Goal: Information Seeking & Learning: Compare options

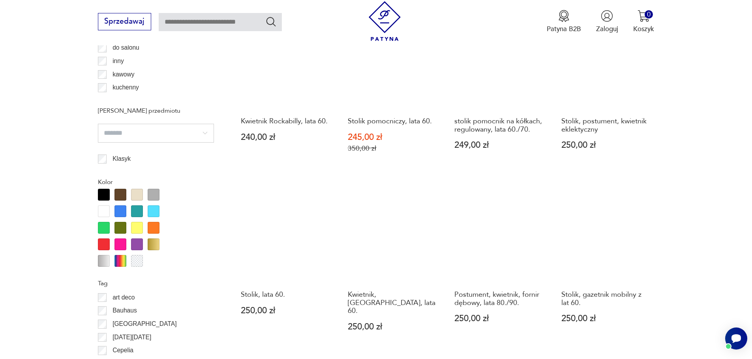
scroll to position [815, 0]
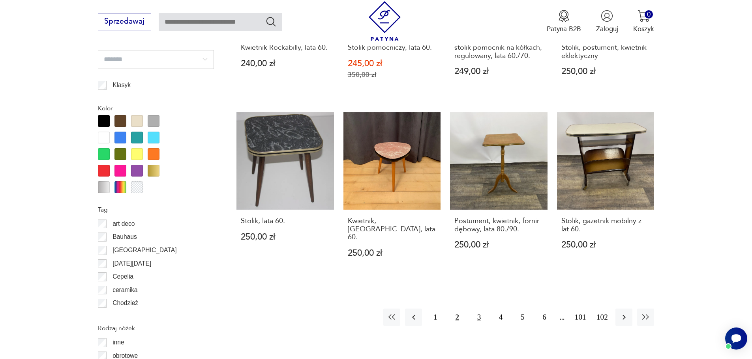
click at [475, 313] on button "3" at bounding box center [478, 317] width 17 height 17
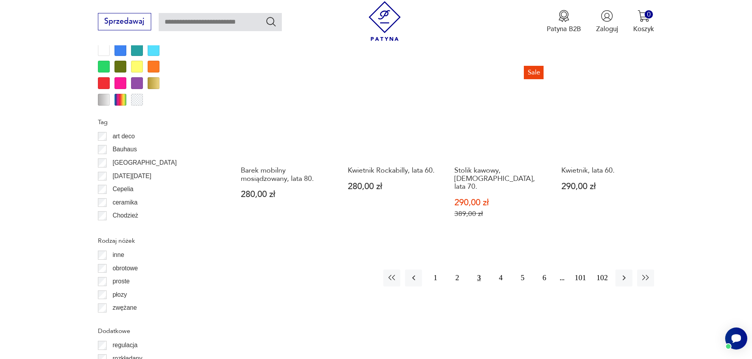
scroll to position [973, 0]
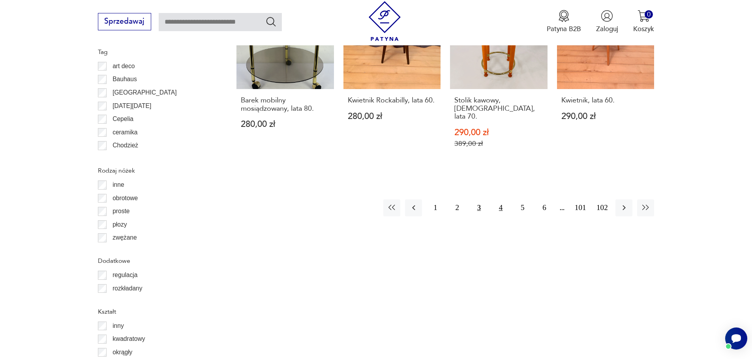
click at [500, 200] on button "4" at bounding box center [500, 208] width 17 height 17
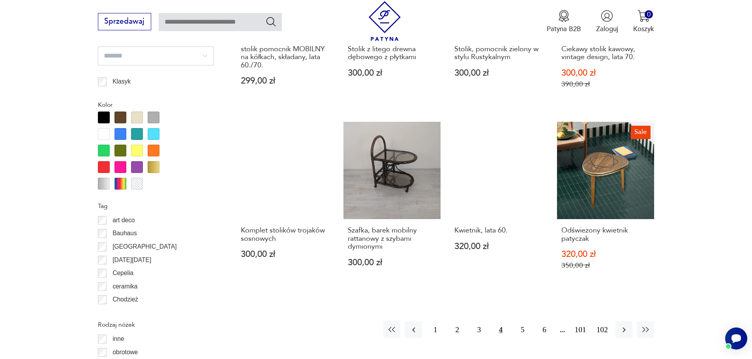
scroll to position [973, 0]
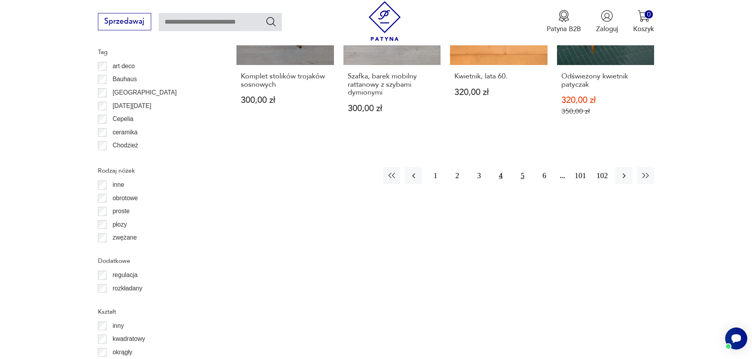
click at [523, 180] on button "5" at bounding box center [522, 175] width 17 height 17
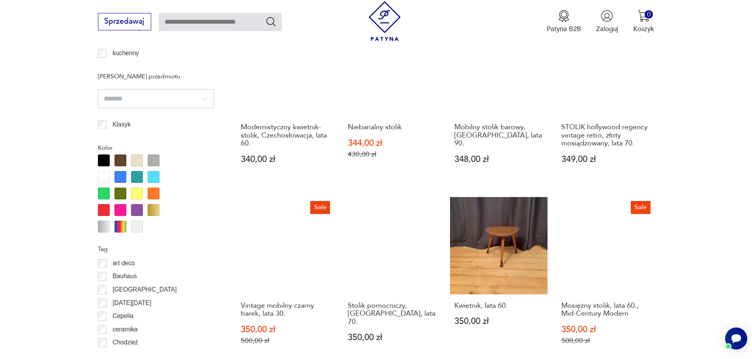
scroll to position [934, 0]
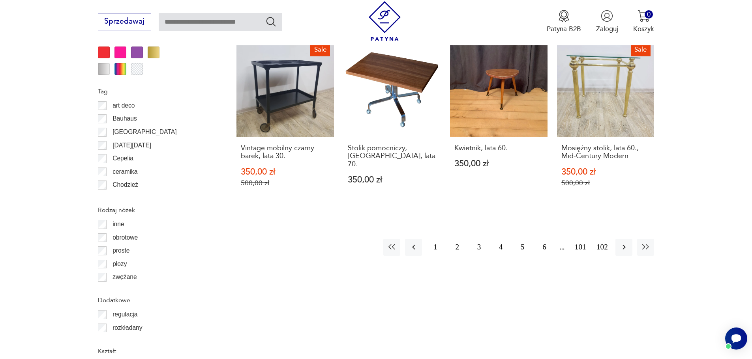
click at [545, 239] on button "6" at bounding box center [543, 247] width 17 height 17
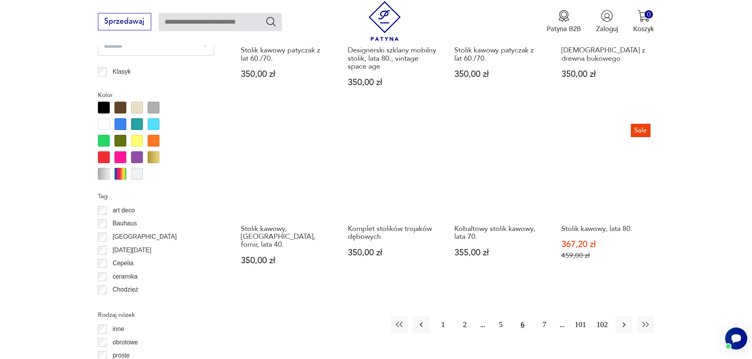
scroll to position [986, 0]
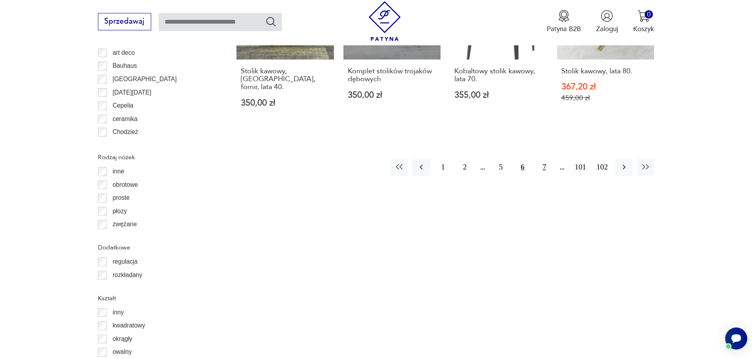
click at [544, 163] on button "7" at bounding box center [543, 167] width 17 height 17
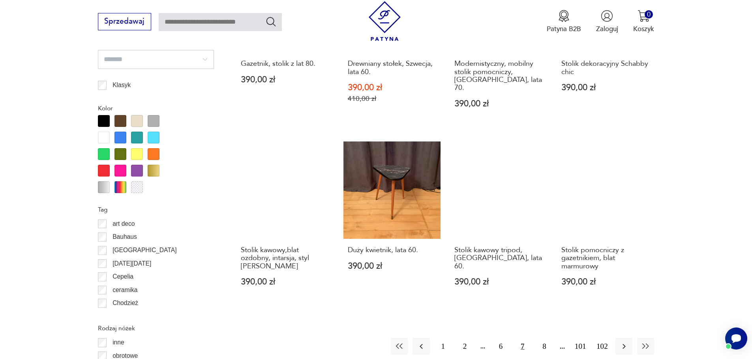
scroll to position [934, 0]
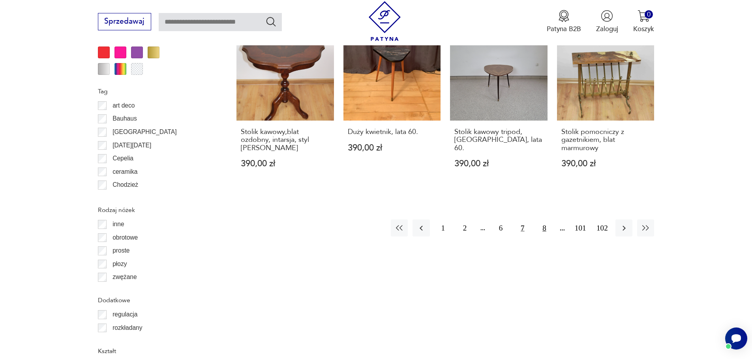
click at [547, 223] on button "8" at bounding box center [543, 228] width 17 height 17
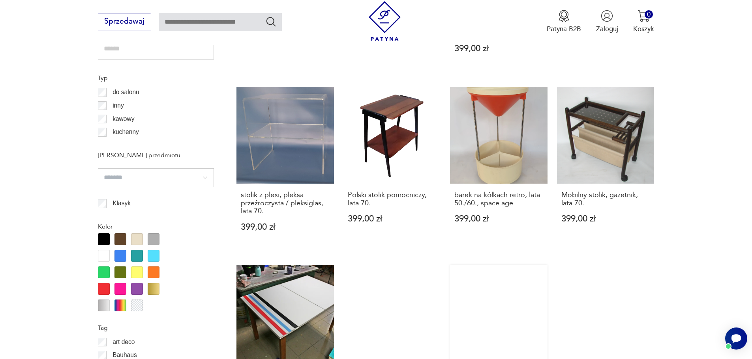
scroll to position [855, 0]
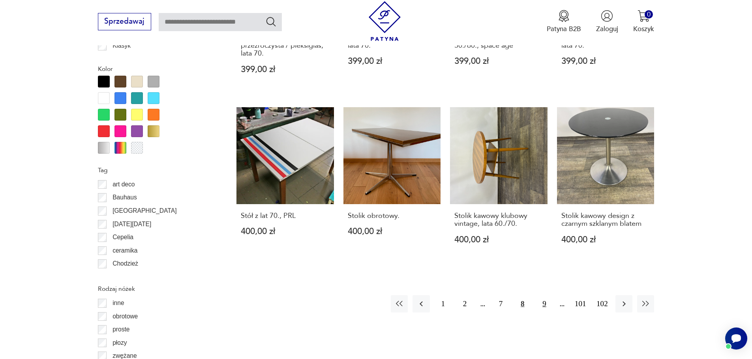
click at [544, 296] on button "9" at bounding box center [543, 304] width 17 height 17
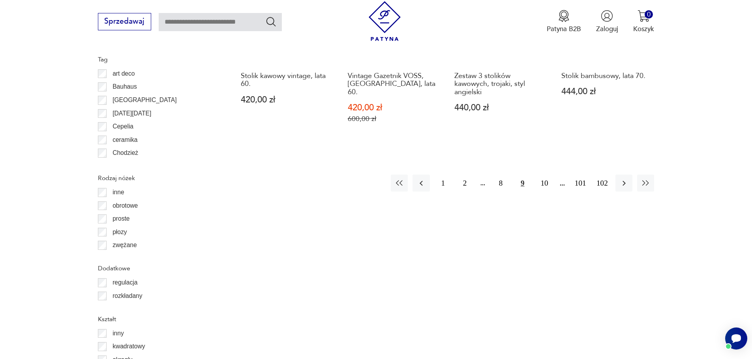
scroll to position [973, 0]
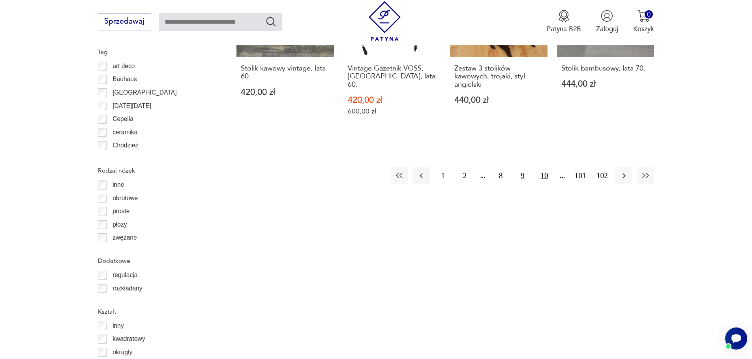
click at [541, 167] on button "10" at bounding box center [543, 175] width 17 height 17
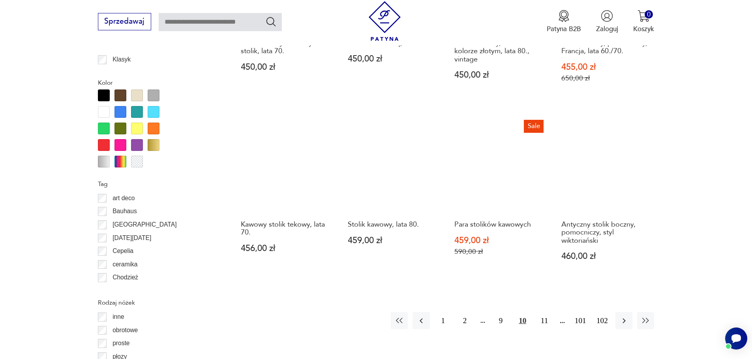
scroll to position [855, 0]
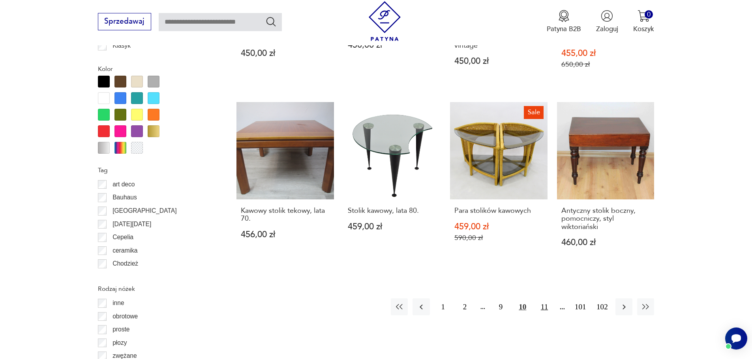
click at [544, 310] on button "11" at bounding box center [543, 307] width 17 height 17
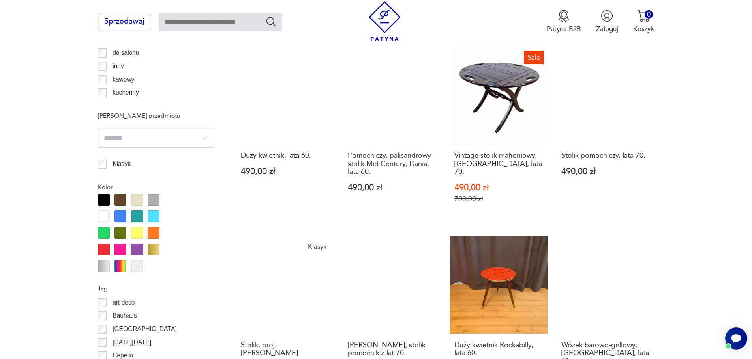
scroll to position [934, 0]
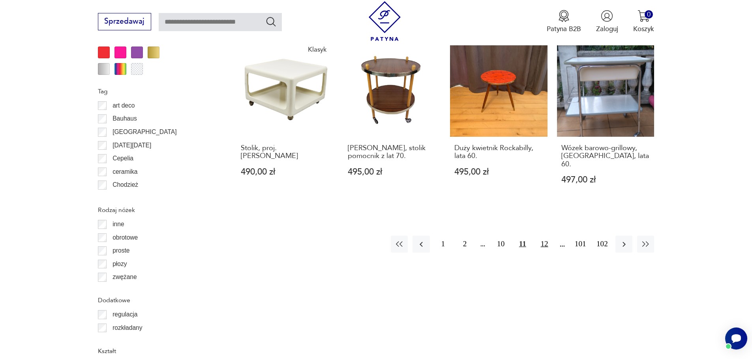
click at [539, 236] on button "12" at bounding box center [543, 244] width 17 height 17
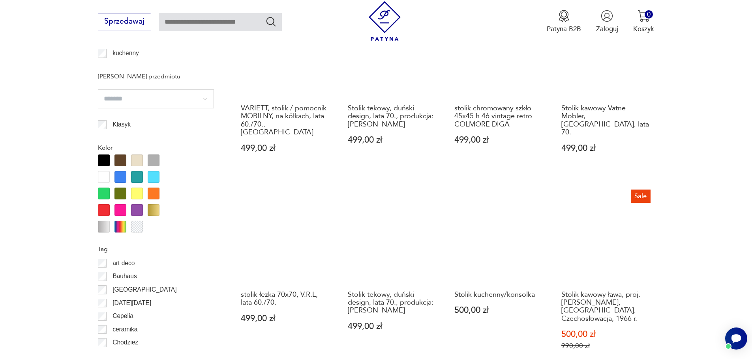
scroll to position [1013, 0]
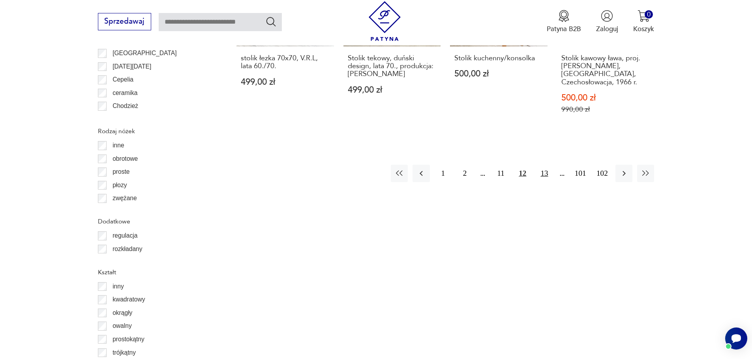
click at [548, 165] on button "13" at bounding box center [543, 173] width 17 height 17
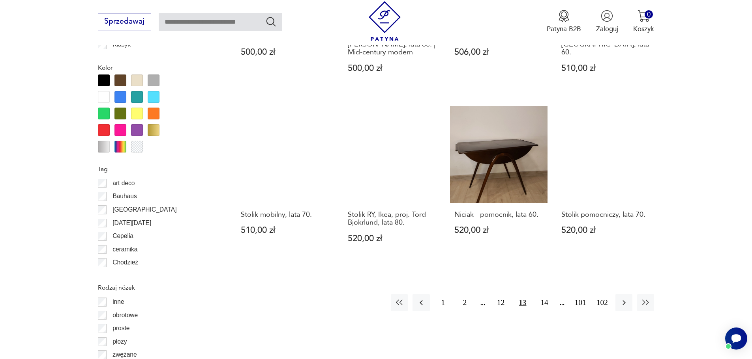
scroll to position [894, 0]
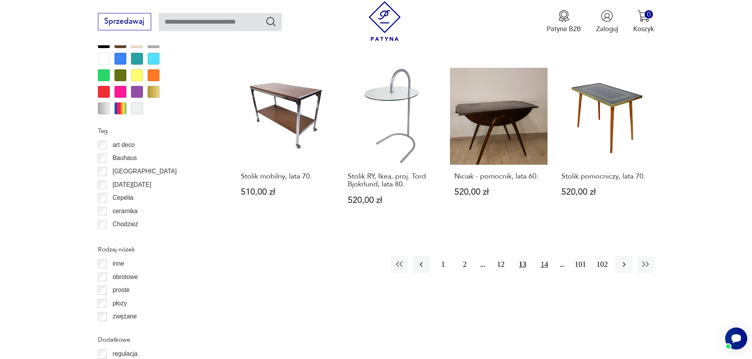
click at [543, 256] on button "14" at bounding box center [543, 264] width 17 height 17
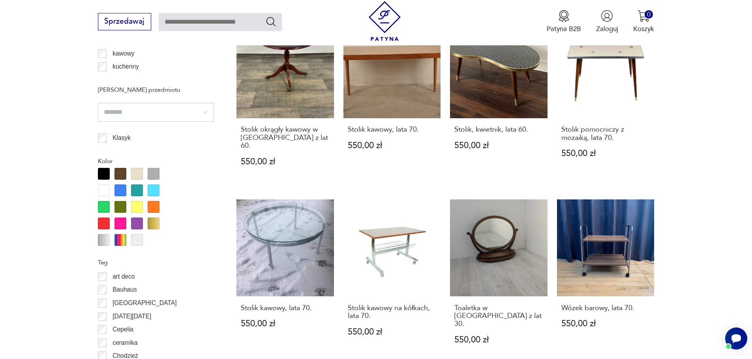
scroll to position [855, 0]
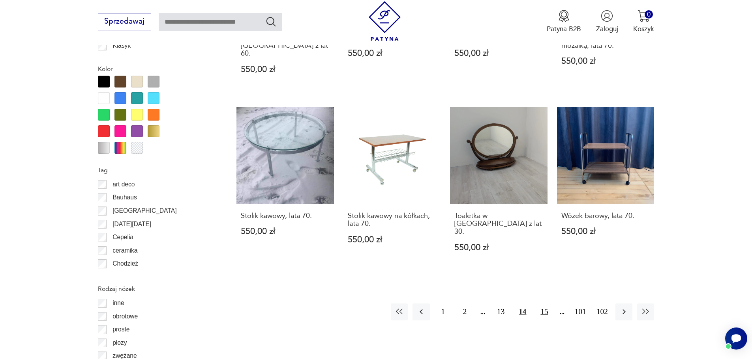
click at [545, 304] on button "15" at bounding box center [543, 312] width 17 height 17
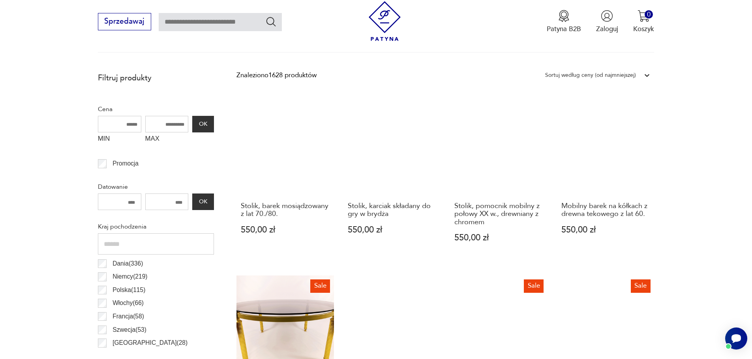
scroll to position [460, 0]
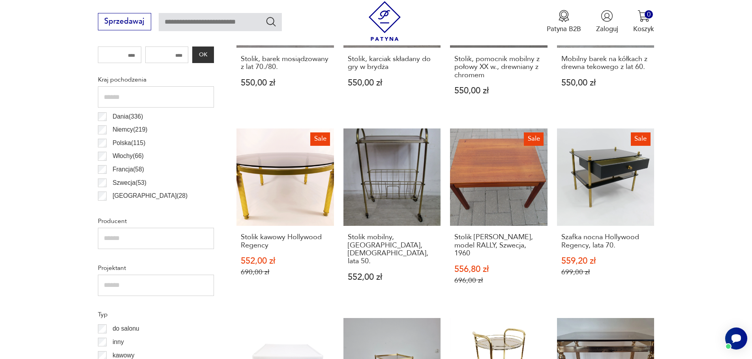
drag, startPoint x: 525, startPoint y: 181, endPoint x: 726, endPoint y: 118, distance: 210.3
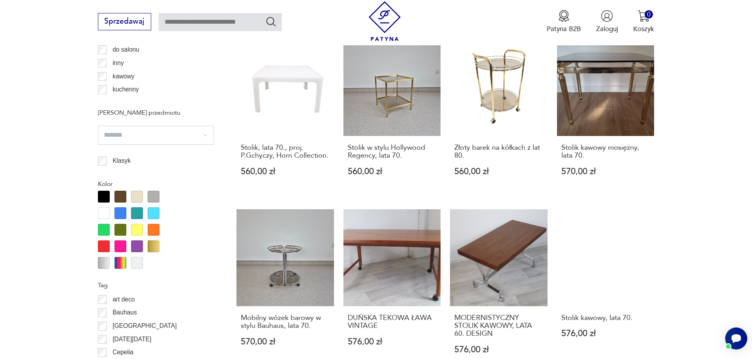
scroll to position [815, 0]
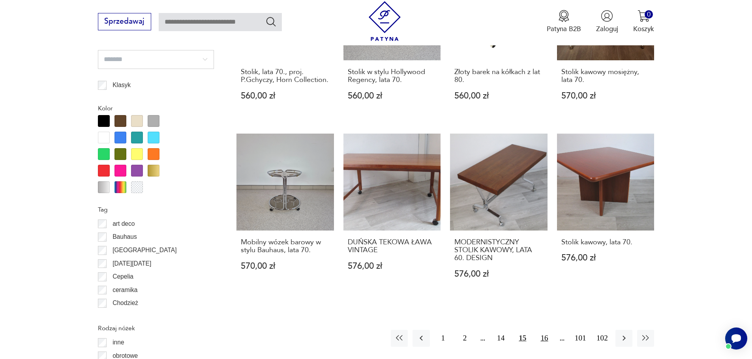
click at [545, 335] on button "16" at bounding box center [543, 338] width 17 height 17
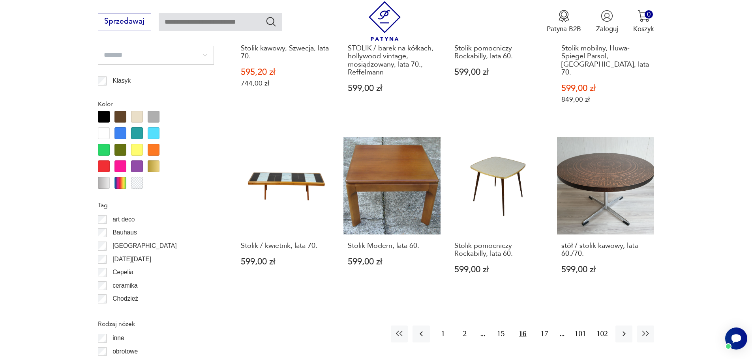
scroll to position [934, 0]
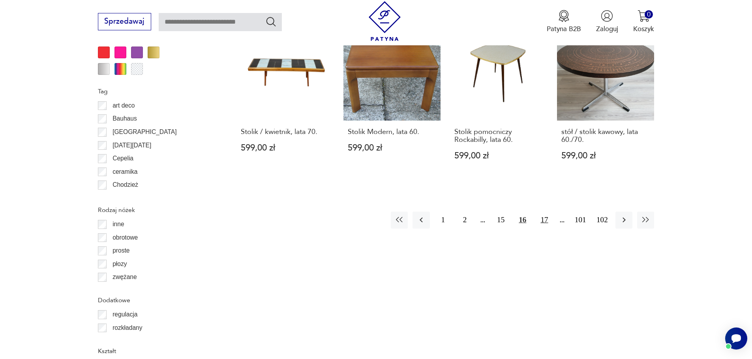
click at [545, 212] on button "17" at bounding box center [543, 220] width 17 height 17
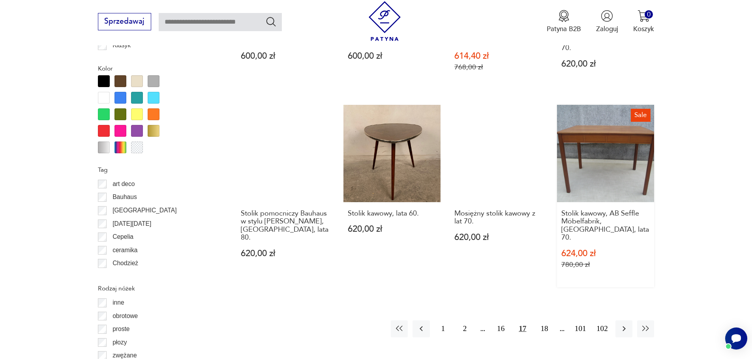
scroll to position [934, 0]
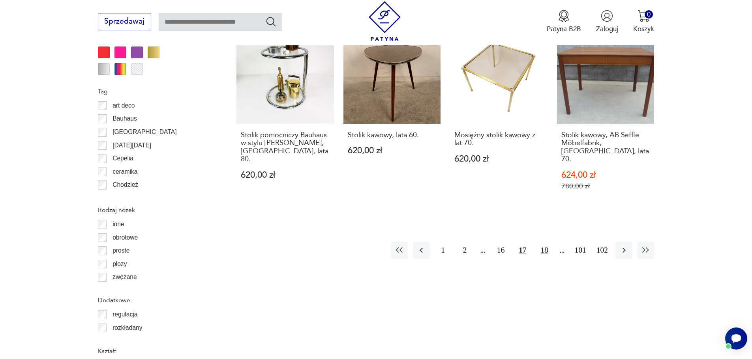
click at [543, 242] on button "18" at bounding box center [543, 250] width 17 height 17
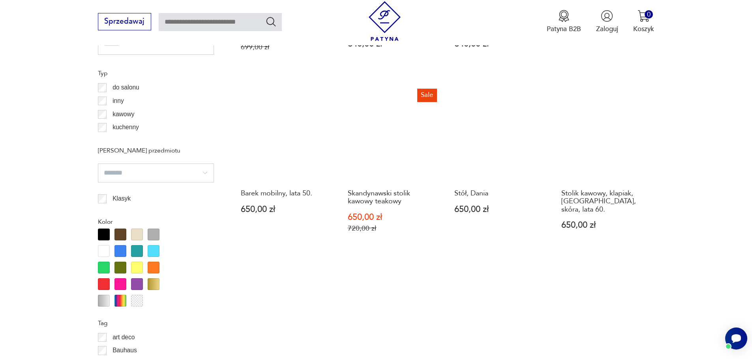
scroll to position [815, 0]
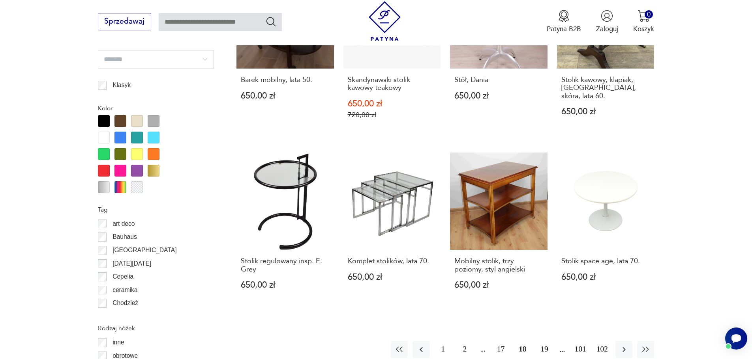
click at [545, 343] on button "19" at bounding box center [543, 349] width 17 height 17
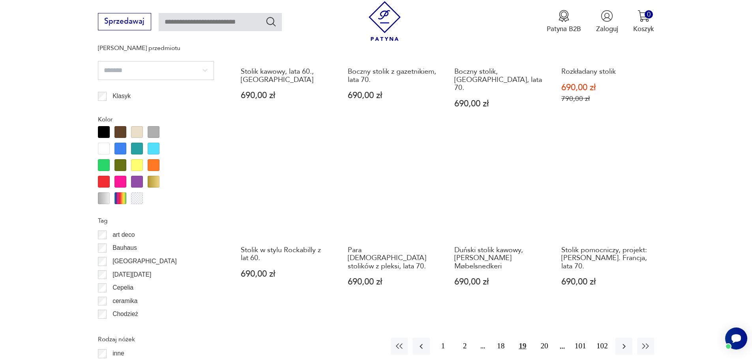
scroll to position [855, 0]
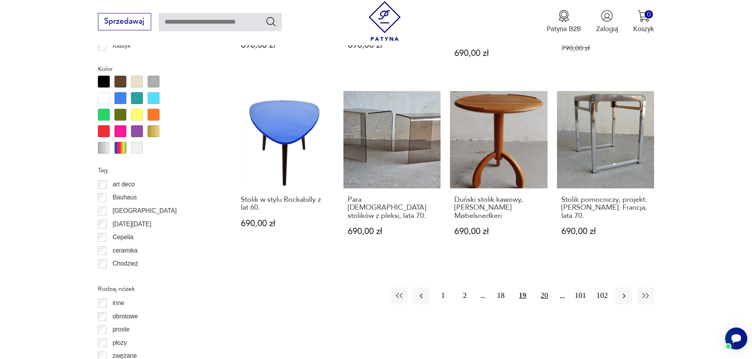
click at [543, 288] on button "20" at bounding box center [543, 296] width 17 height 17
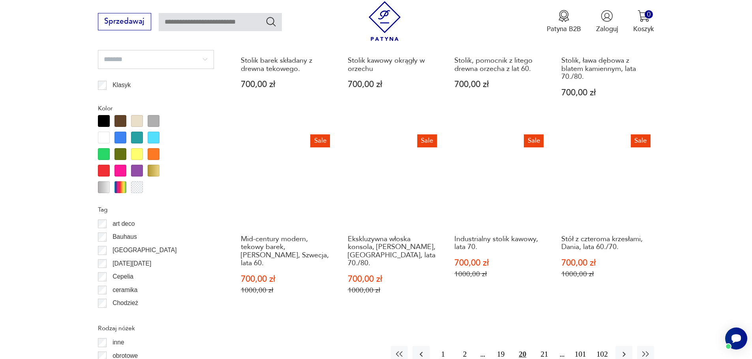
scroll to position [1013, 0]
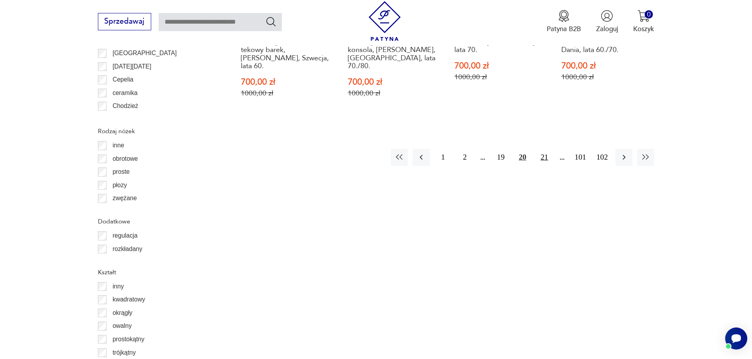
click at [543, 157] on button "21" at bounding box center [543, 157] width 17 height 17
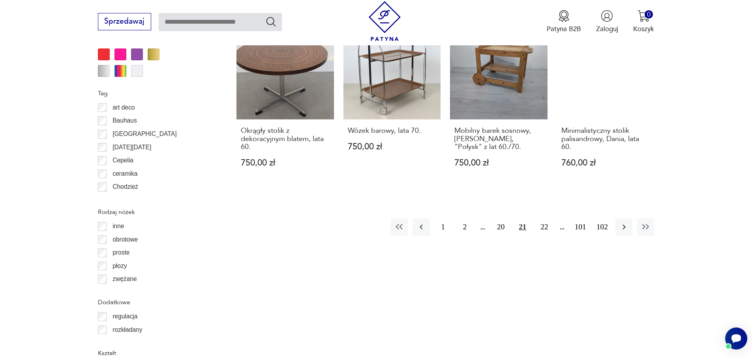
scroll to position [934, 0]
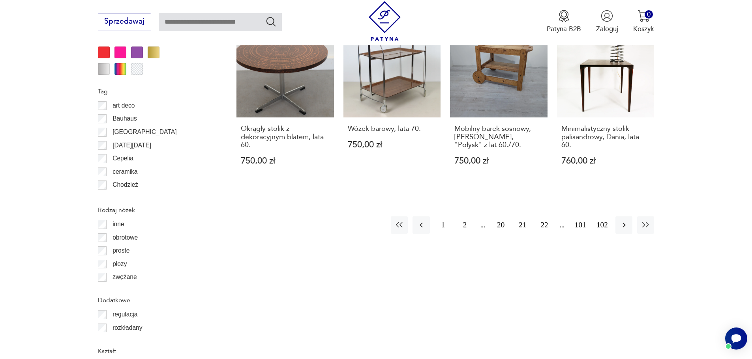
click at [543, 217] on button "22" at bounding box center [543, 225] width 17 height 17
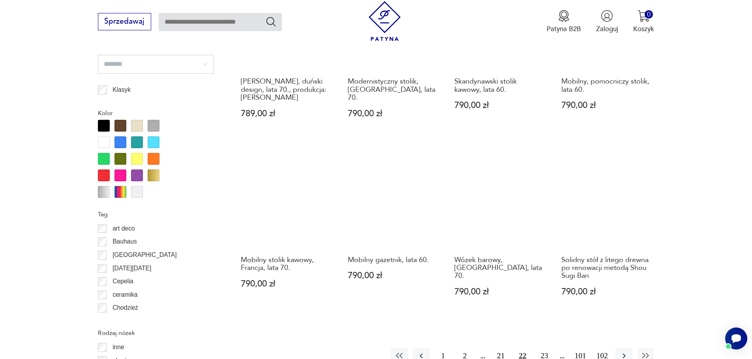
scroll to position [815, 0]
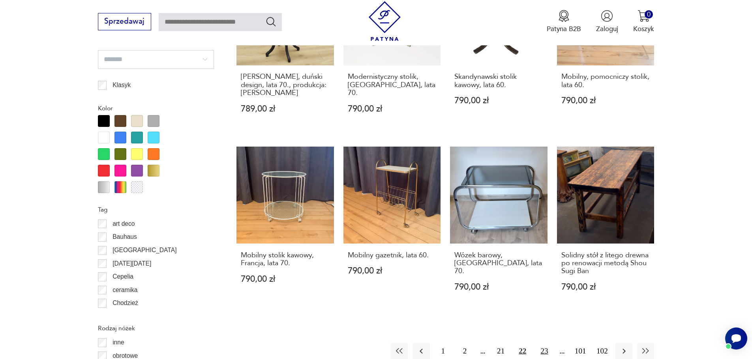
click at [544, 343] on button "23" at bounding box center [543, 351] width 17 height 17
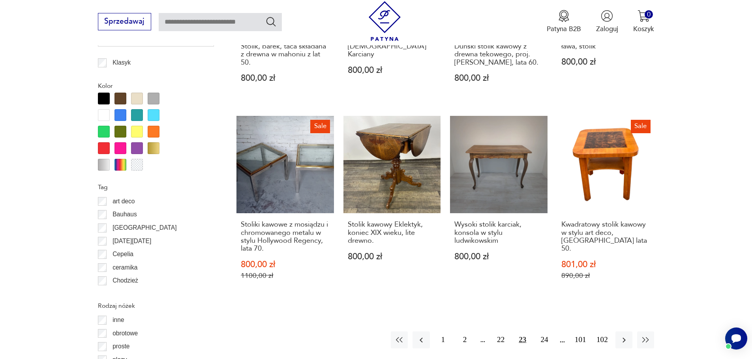
scroll to position [894, 0]
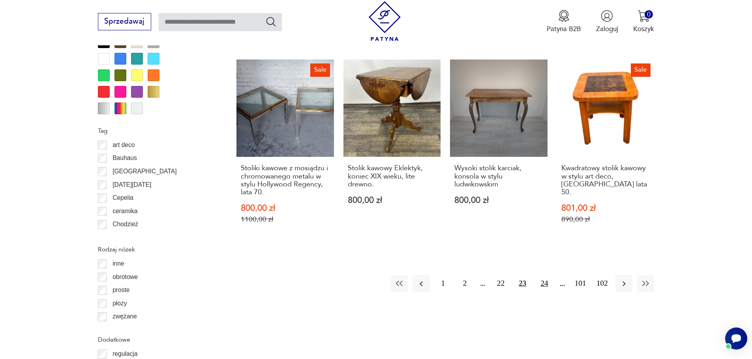
click at [546, 277] on button "24" at bounding box center [543, 283] width 17 height 17
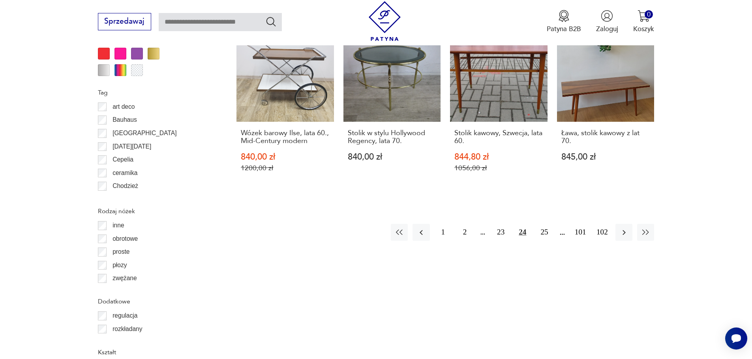
scroll to position [934, 0]
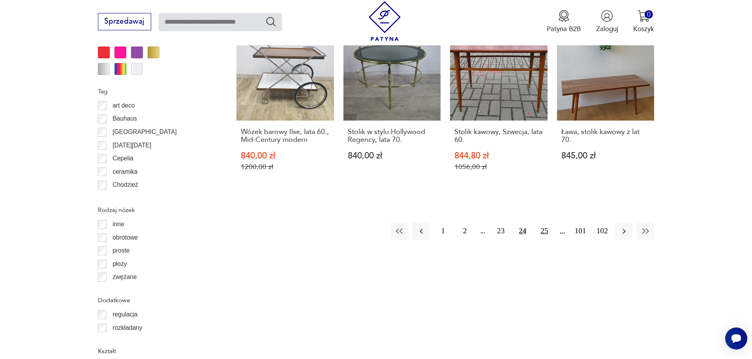
click at [543, 224] on button "25" at bounding box center [543, 231] width 17 height 17
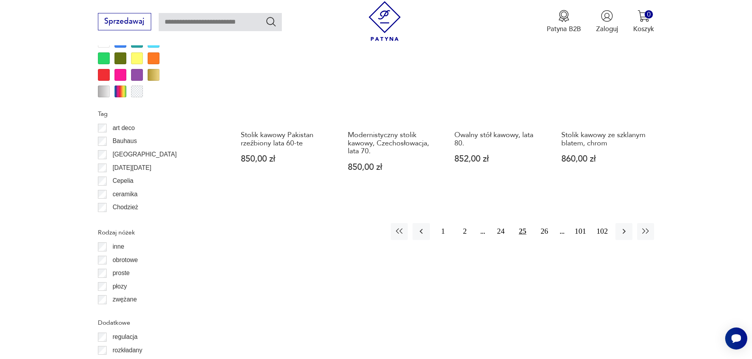
scroll to position [973, 0]
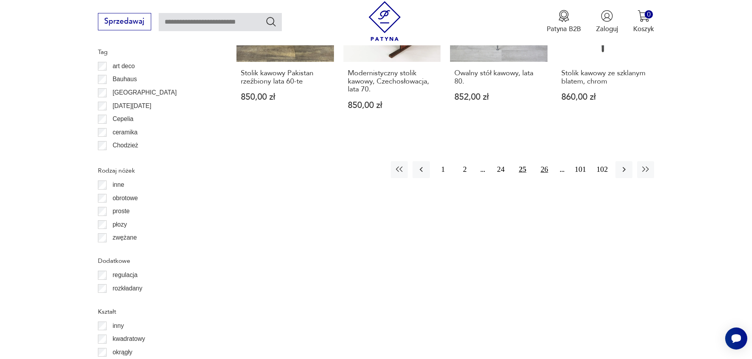
click at [547, 162] on button "26" at bounding box center [543, 169] width 17 height 17
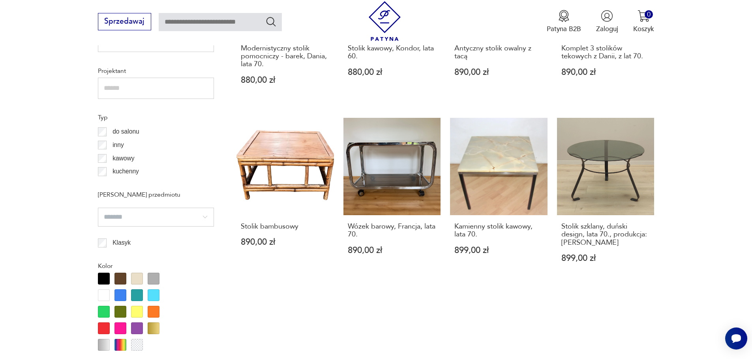
scroll to position [815, 0]
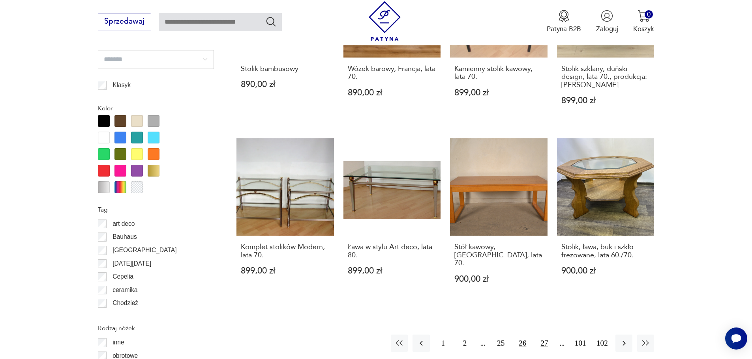
click at [545, 335] on button "27" at bounding box center [543, 343] width 17 height 17
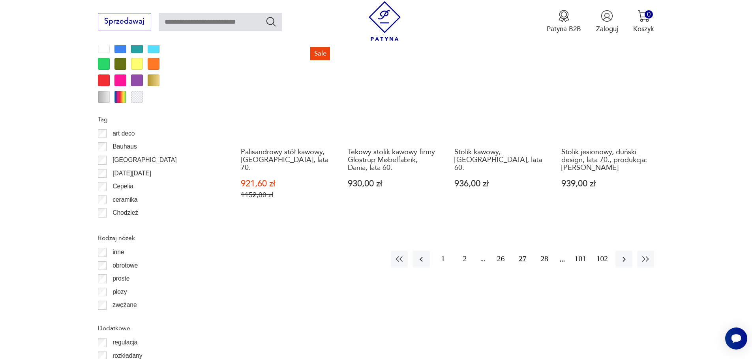
scroll to position [973, 0]
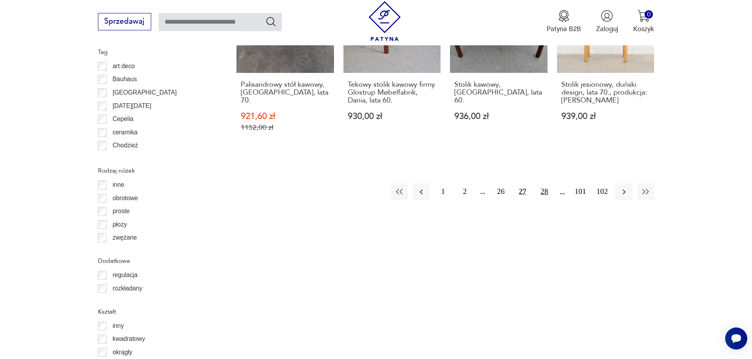
click at [547, 184] on button "28" at bounding box center [543, 191] width 17 height 17
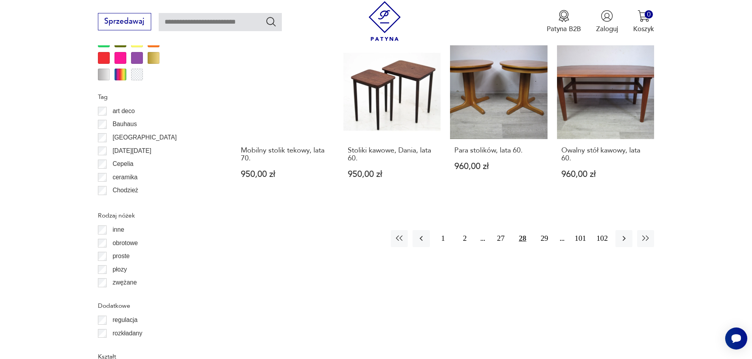
scroll to position [894, 0]
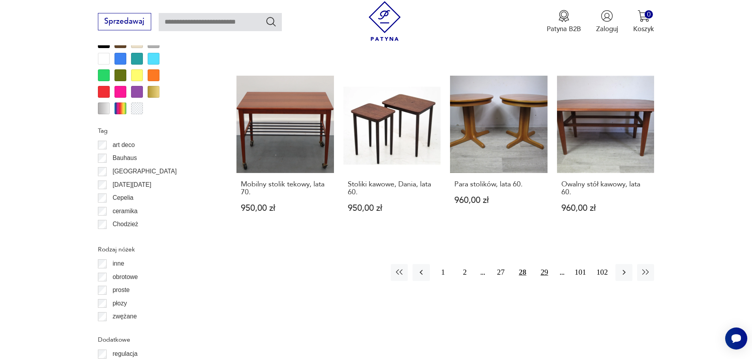
click at [543, 264] on button "29" at bounding box center [543, 272] width 17 height 17
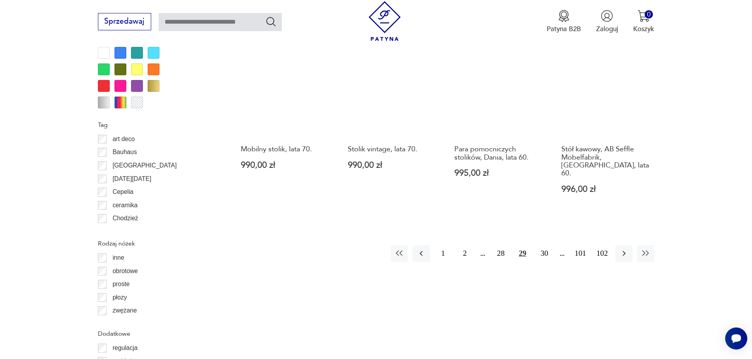
scroll to position [973, 0]
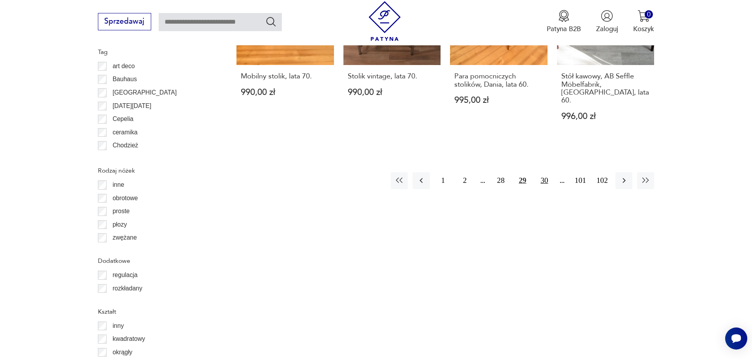
click at [546, 174] on button "30" at bounding box center [543, 180] width 17 height 17
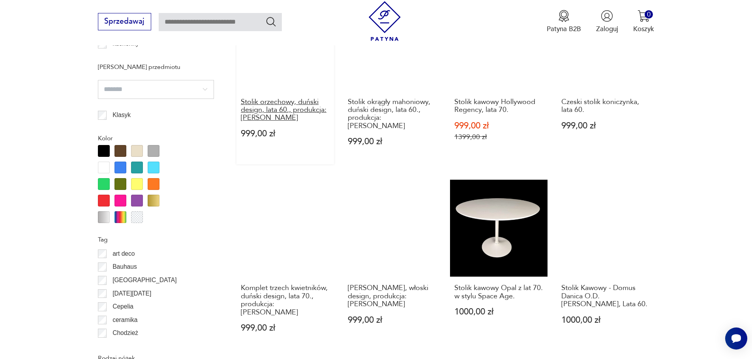
scroll to position [854, 0]
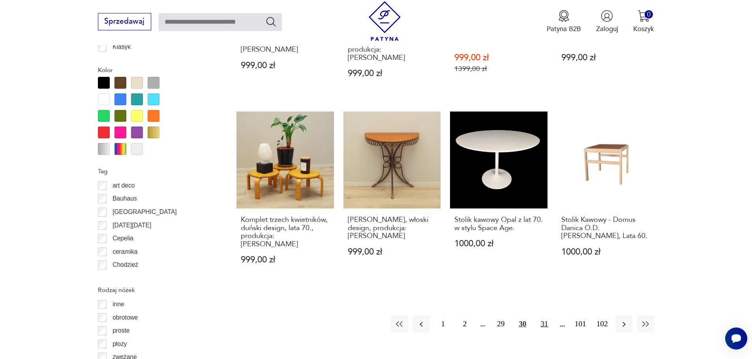
click at [545, 316] on button "31" at bounding box center [543, 324] width 17 height 17
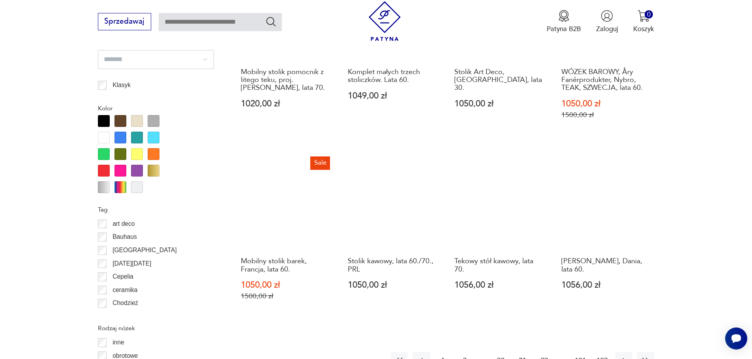
scroll to position [934, 0]
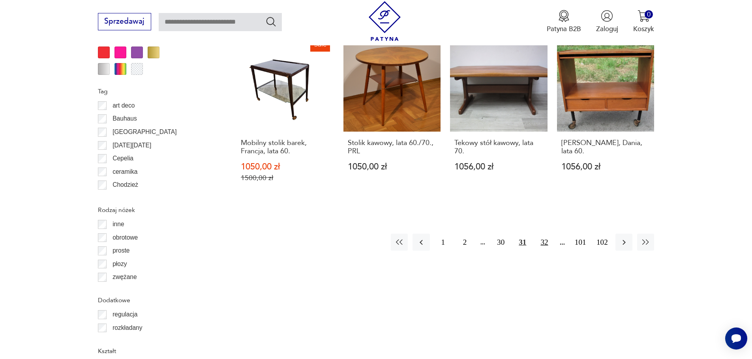
click at [543, 234] on button "32" at bounding box center [543, 242] width 17 height 17
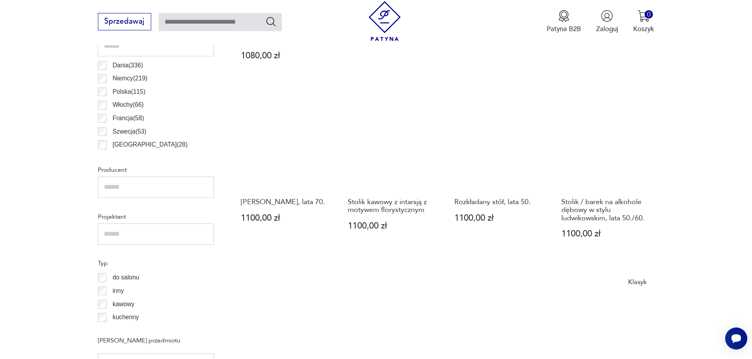
scroll to position [578, 0]
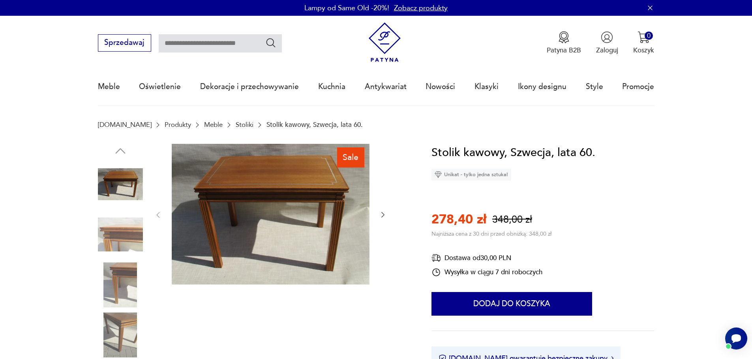
click at [382, 210] on div at bounding box center [270, 215] width 233 height 143
click at [384, 215] on icon "button" at bounding box center [382, 216] width 3 height 6
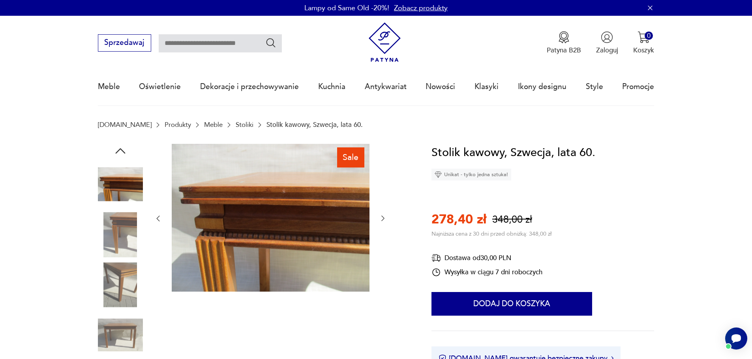
click at [384, 215] on icon "button" at bounding box center [383, 219] width 8 height 8
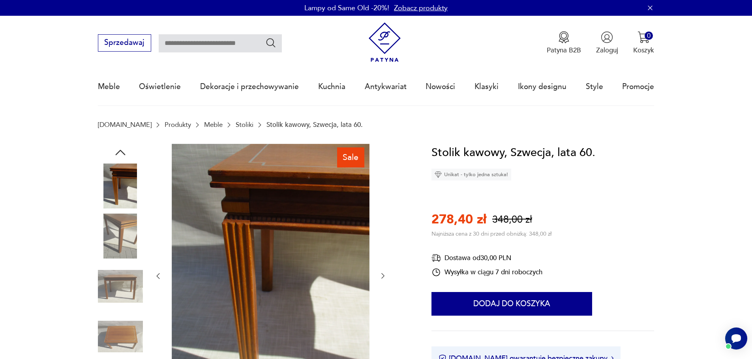
click at [384, 215] on div at bounding box center [270, 276] width 233 height 265
click at [383, 279] on icon "button" at bounding box center [383, 276] width 8 height 8
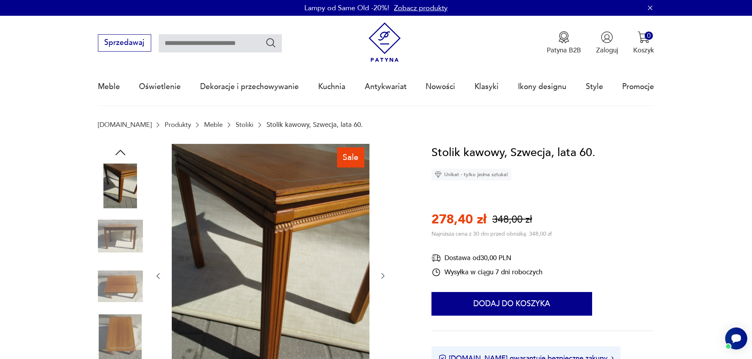
click at [382, 278] on icon "button" at bounding box center [383, 276] width 8 height 8
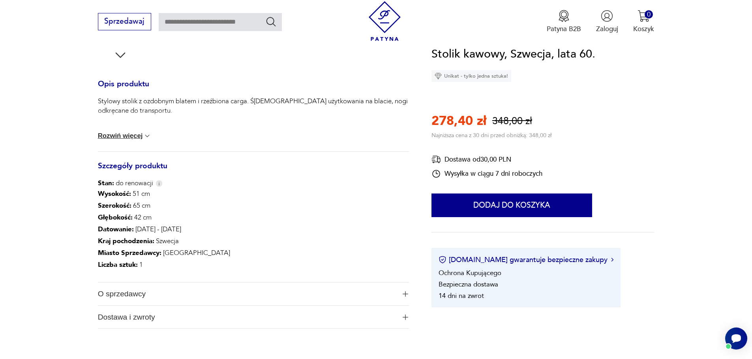
scroll to position [316, 0]
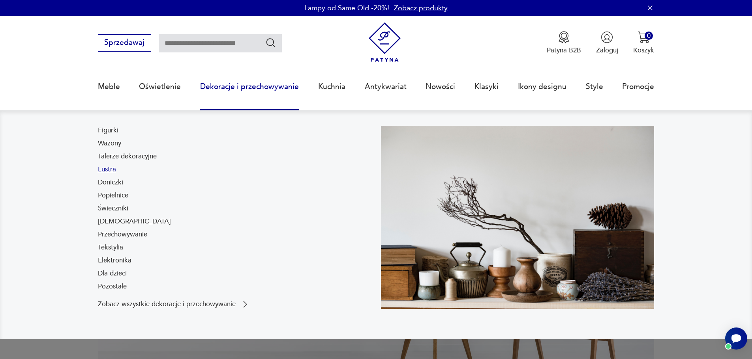
click at [113, 167] on link "Lustra" at bounding box center [107, 169] width 18 height 9
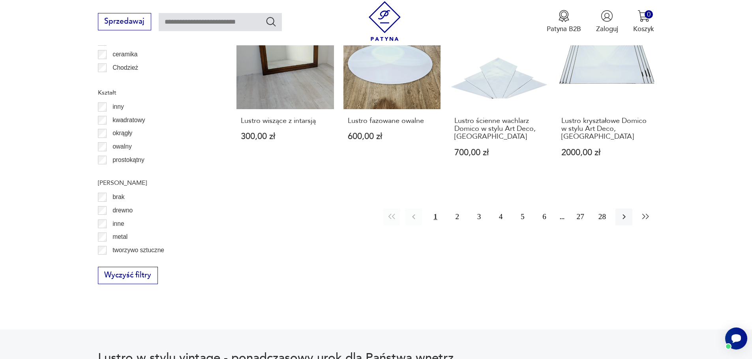
scroll to position [973, 0]
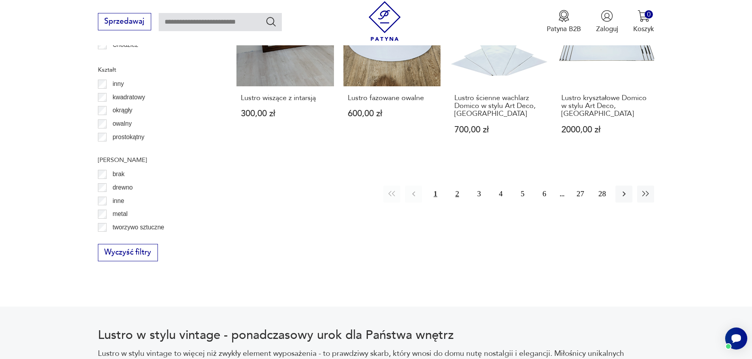
click at [457, 186] on button "2" at bounding box center [457, 194] width 17 height 17
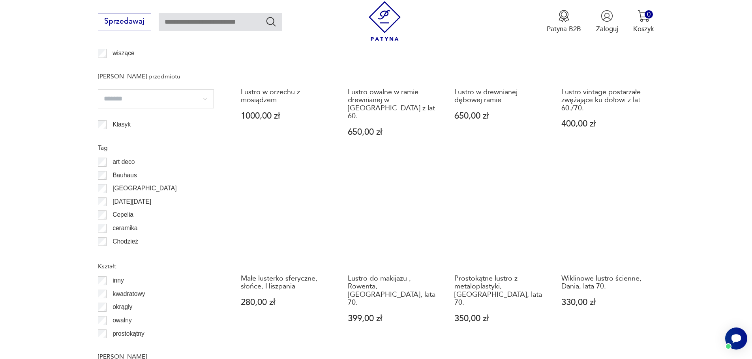
scroll to position [934, 0]
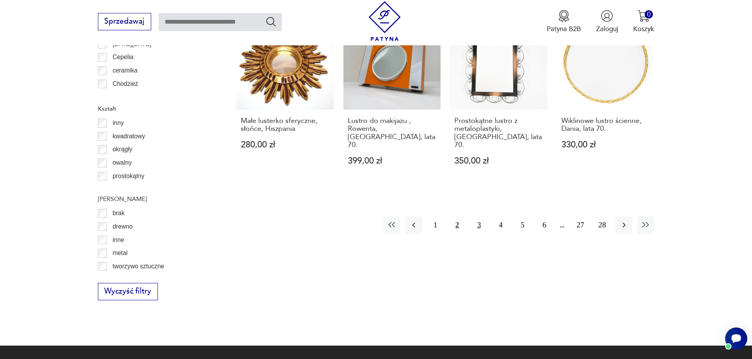
click at [477, 217] on button "3" at bounding box center [478, 225] width 17 height 17
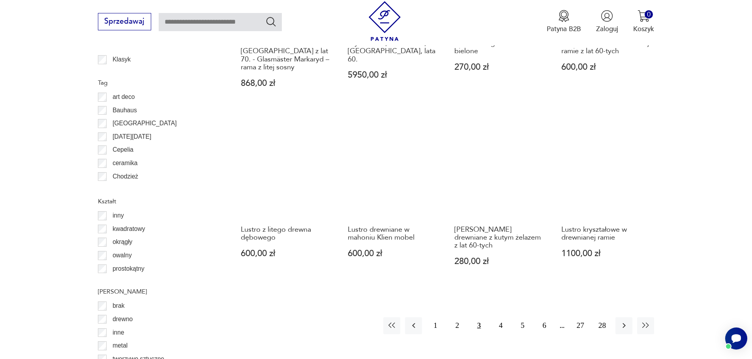
scroll to position [894, 0]
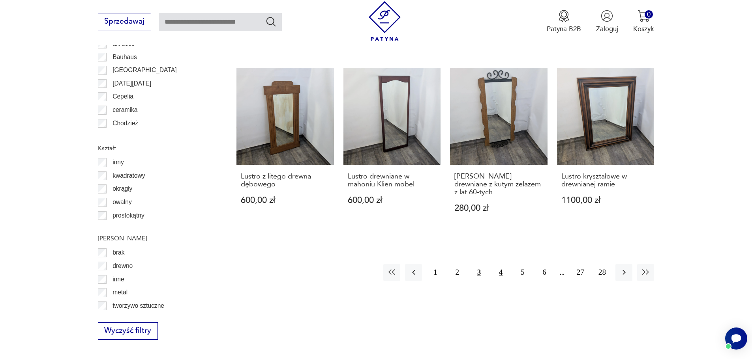
click at [498, 265] on button "4" at bounding box center [500, 272] width 17 height 17
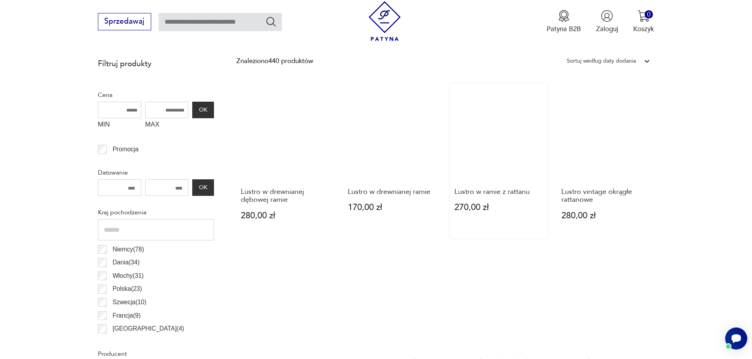
scroll to position [421, 0]
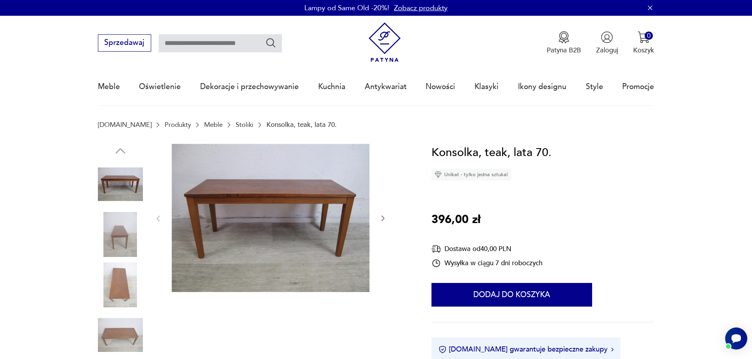
click at [239, 202] on img at bounding box center [271, 218] width 198 height 148
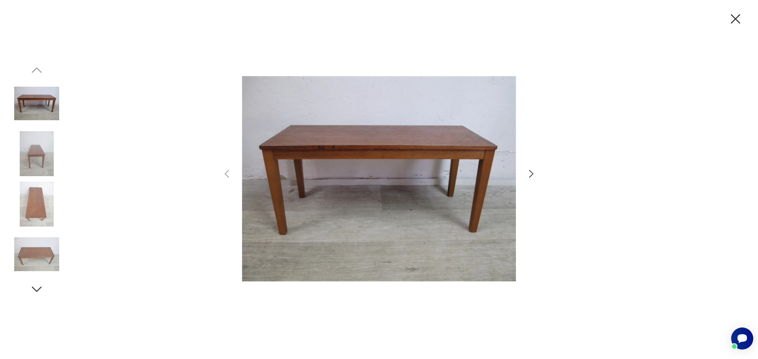
click at [531, 178] on icon "button" at bounding box center [530, 173] width 11 height 11
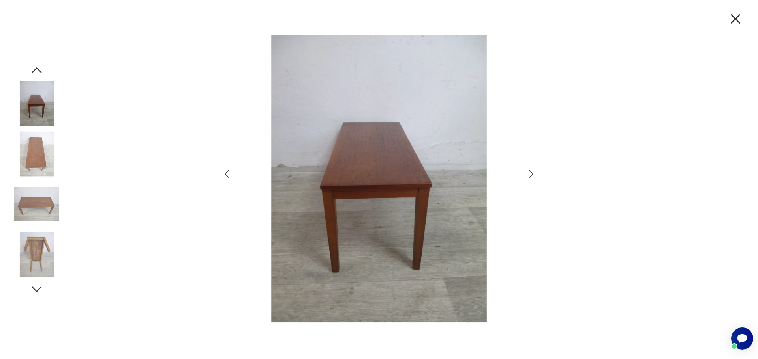
click at [530, 175] on icon "button" at bounding box center [530, 173] width 11 height 11
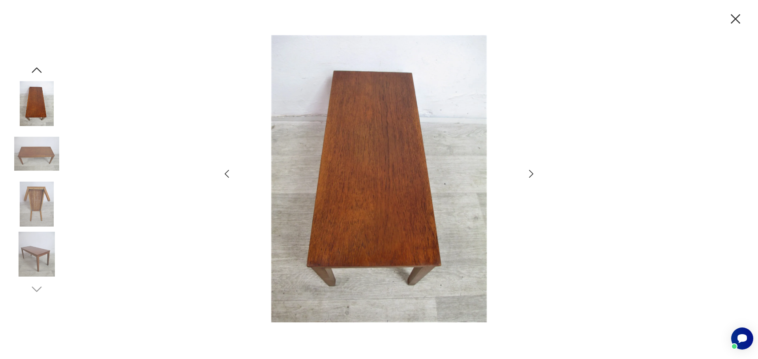
click at [530, 175] on icon "button" at bounding box center [530, 173] width 11 height 11
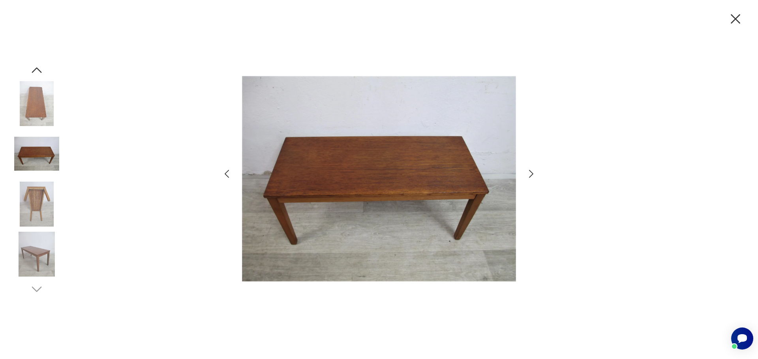
click at [530, 175] on icon "button" at bounding box center [530, 173] width 11 height 11
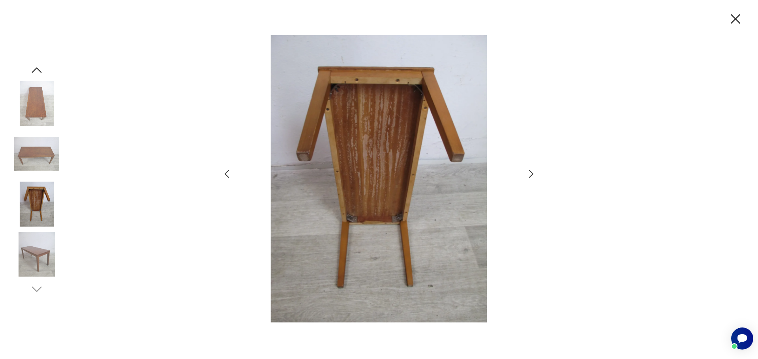
click at [530, 175] on icon "button" at bounding box center [530, 173] width 11 height 11
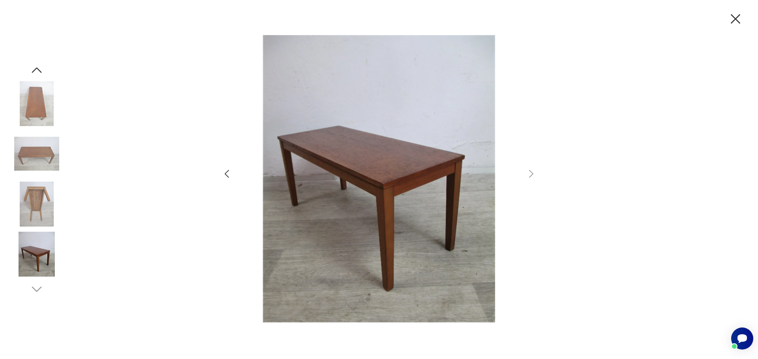
click at [735, 16] on icon "button" at bounding box center [735, 19] width 17 height 17
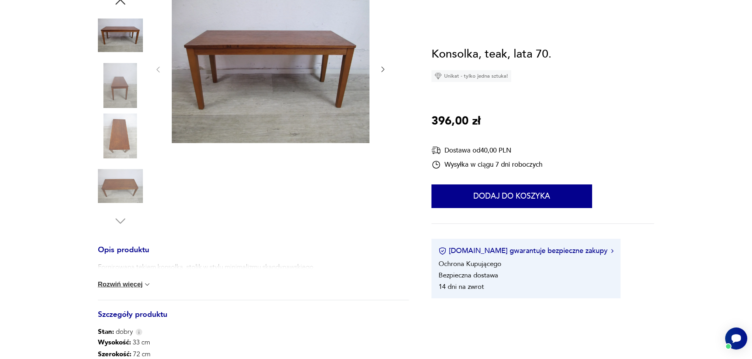
scroll to position [237, 0]
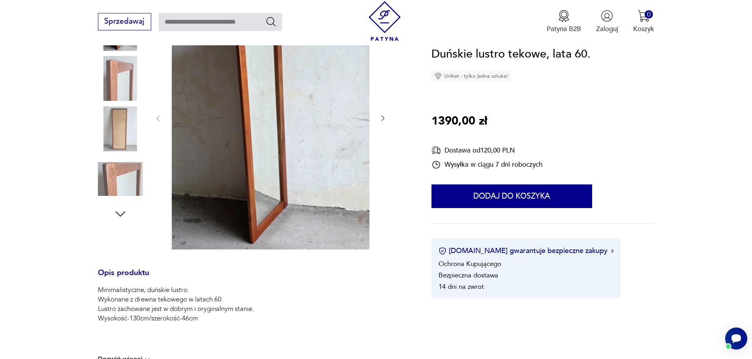
scroll to position [39, 0]
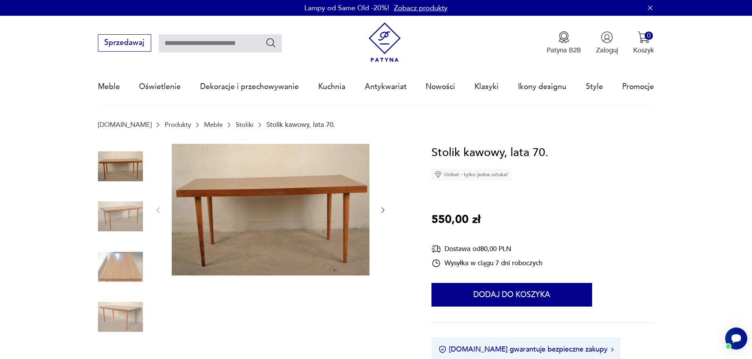
click at [255, 225] on img at bounding box center [271, 210] width 198 height 132
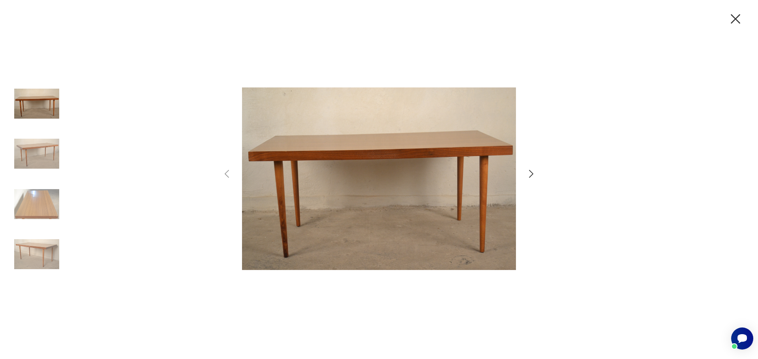
click at [528, 174] on icon "button" at bounding box center [530, 173] width 11 height 11
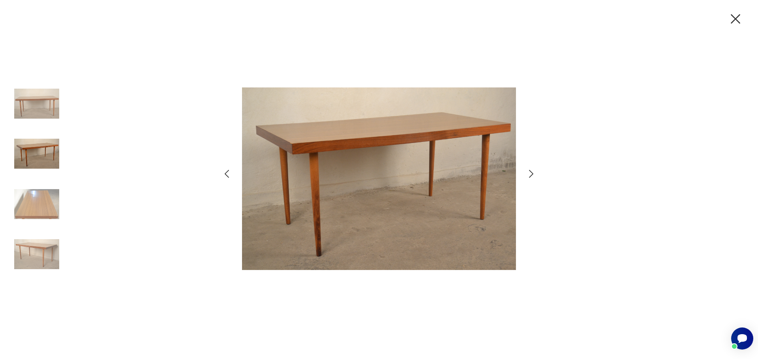
click at [528, 174] on icon "button" at bounding box center [530, 173] width 11 height 11
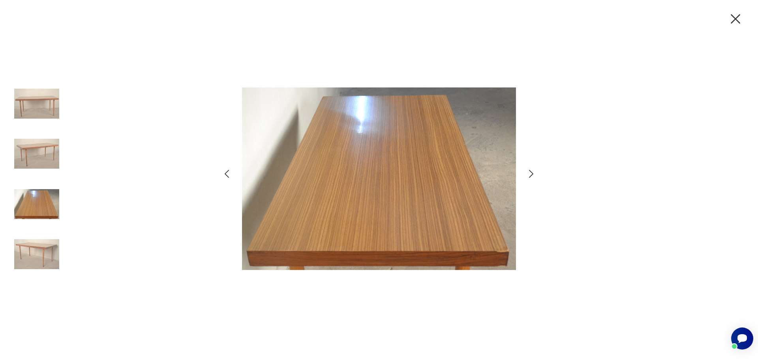
click at [528, 174] on icon "button" at bounding box center [530, 173] width 11 height 11
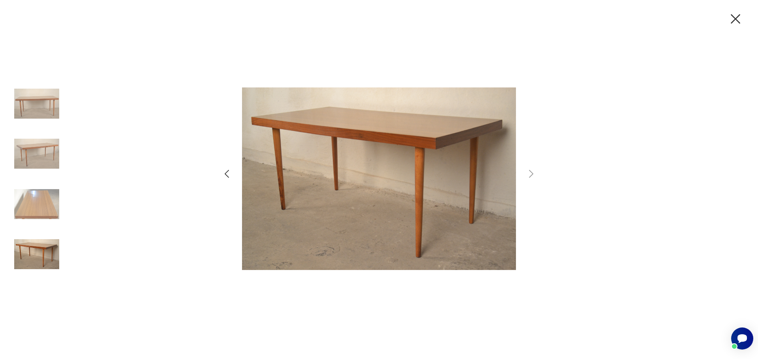
click at [225, 177] on icon "button" at bounding box center [226, 173] width 11 height 11
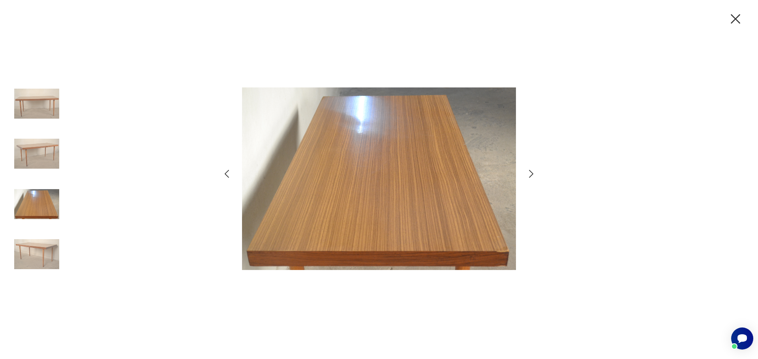
click at [225, 177] on icon "button" at bounding box center [226, 173] width 11 height 11
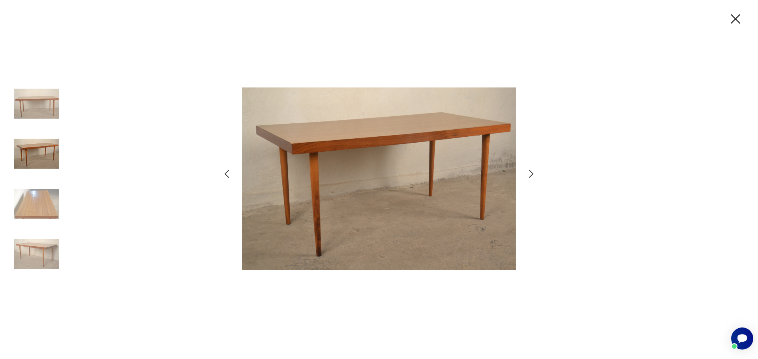
click at [225, 177] on icon "button" at bounding box center [226, 173] width 11 height 11
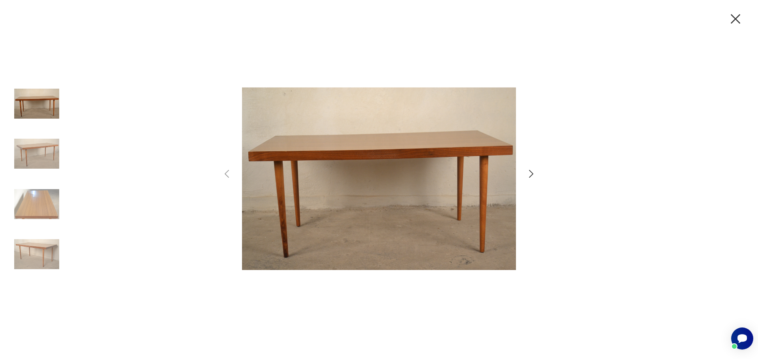
click at [735, 19] on icon "button" at bounding box center [734, 18] width 9 height 9
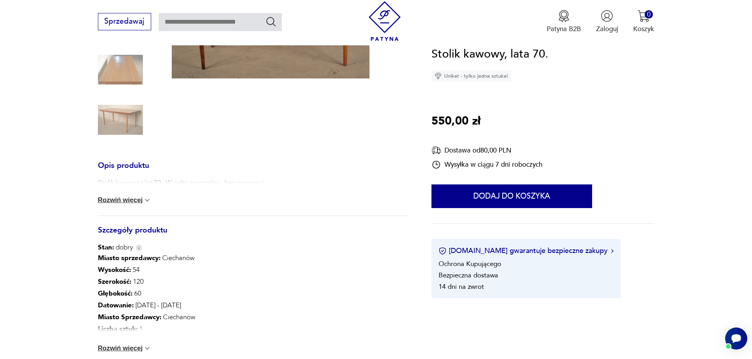
scroll to position [355, 0]
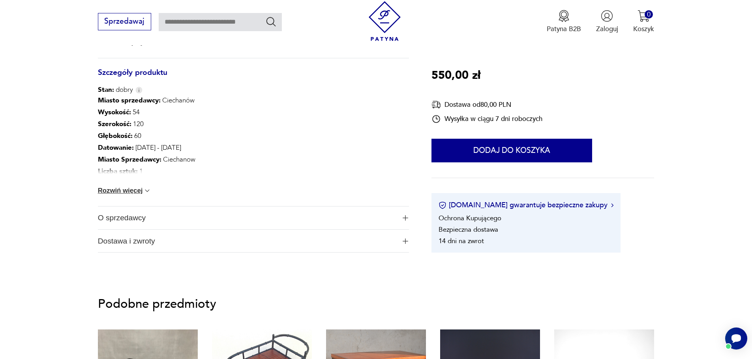
click at [128, 193] on button "Rozwiń więcej" at bounding box center [125, 191] width 54 height 8
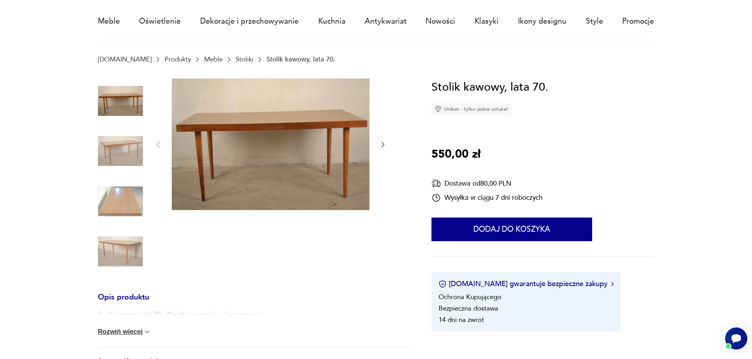
scroll to position [0, 0]
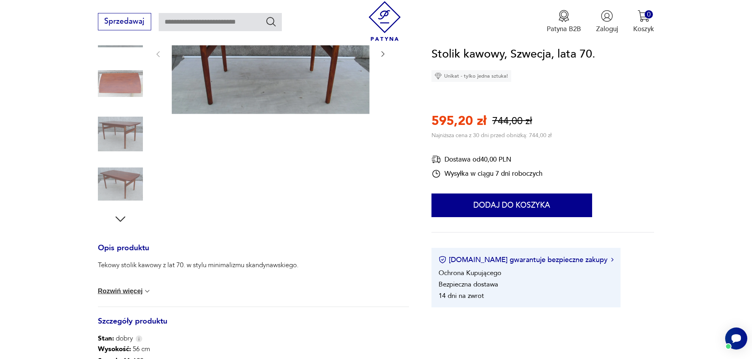
scroll to position [39, 0]
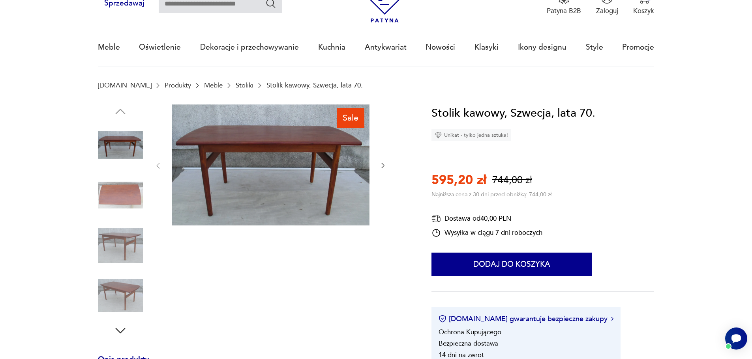
click at [120, 199] on img at bounding box center [120, 195] width 45 height 45
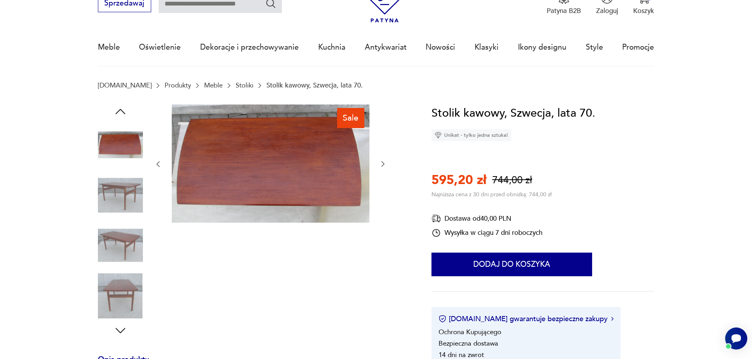
click at [114, 241] on img at bounding box center [120, 245] width 45 height 45
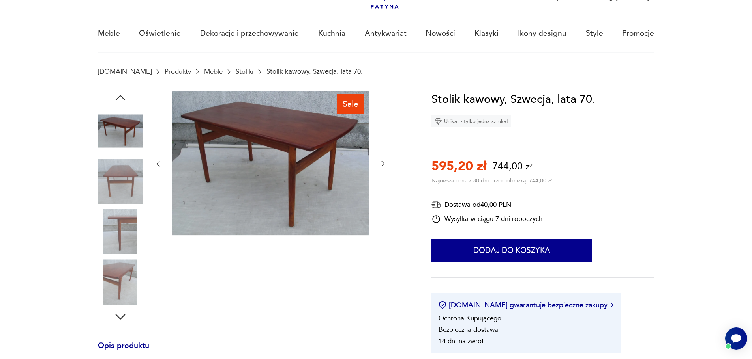
scroll to position [0, 0]
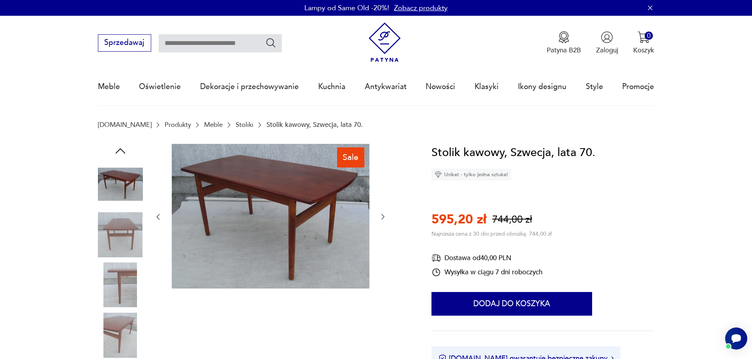
click at [110, 295] on img at bounding box center [120, 285] width 45 height 45
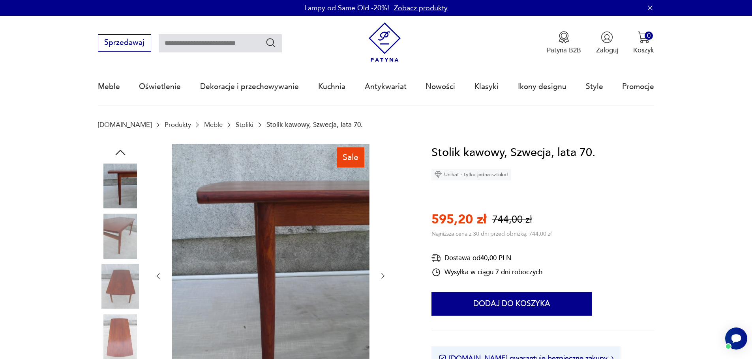
click at [120, 346] on img at bounding box center [120, 336] width 45 height 45
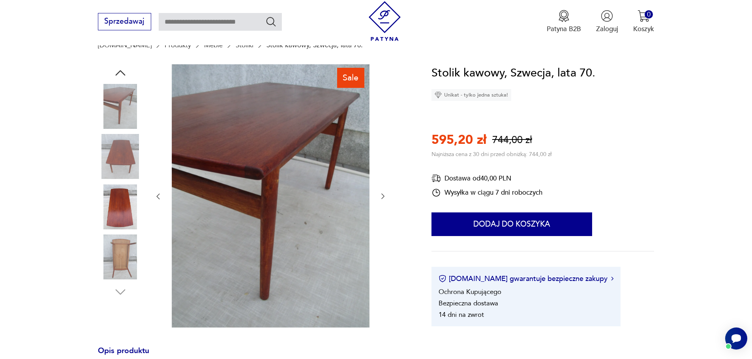
scroll to position [79, 0]
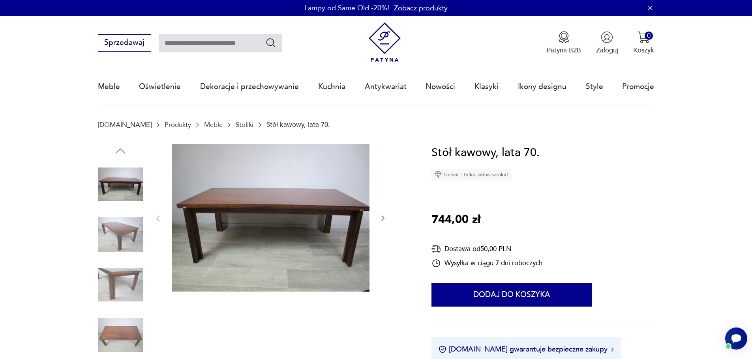
click at [383, 217] on icon "button" at bounding box center [382, 219] width 3 height 6
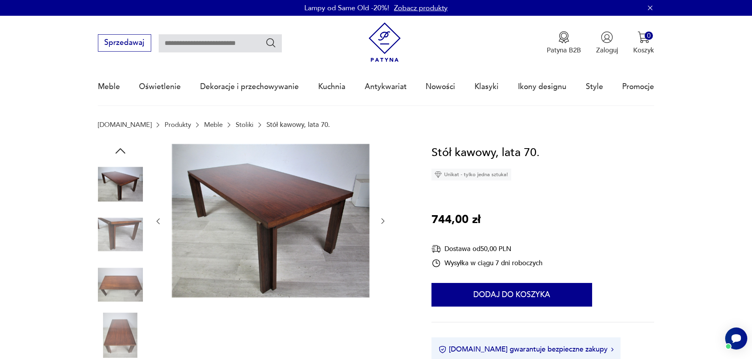
click at [383, 217] on icon "button" at bounding box center [383, 221] width 8 height 8
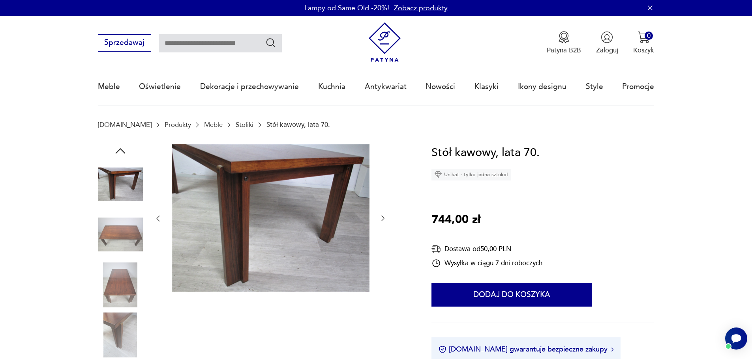
click at [383, 217] on icon "button" at bounding box center [382, 219] width 3 height 6
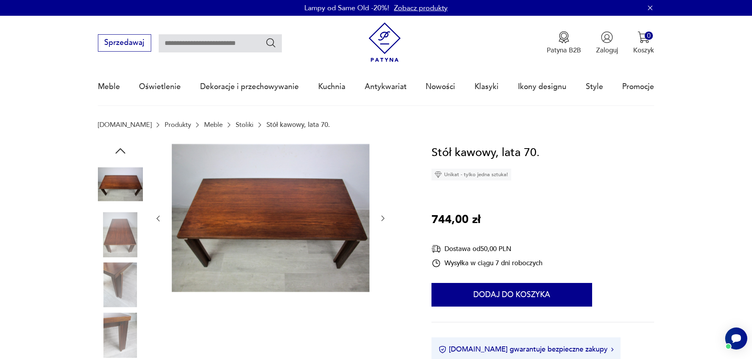
click at [383, 217] on icon "button" at bounding box center [382, 219] width 3 height 6
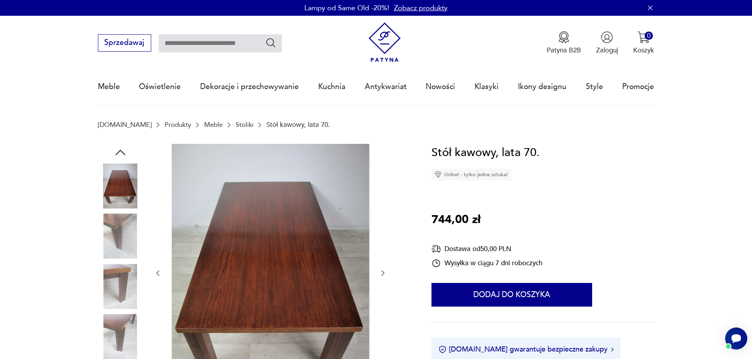
click at [383, 217] on div at bounding box center [270, 273] width 233 height 259
click at [385, 272] on icon "button" at bounding box center [383, 274] width 8 height 8
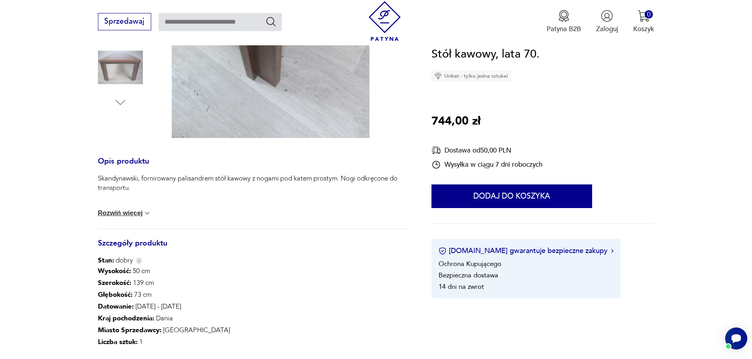
scroll to position [355, 0]
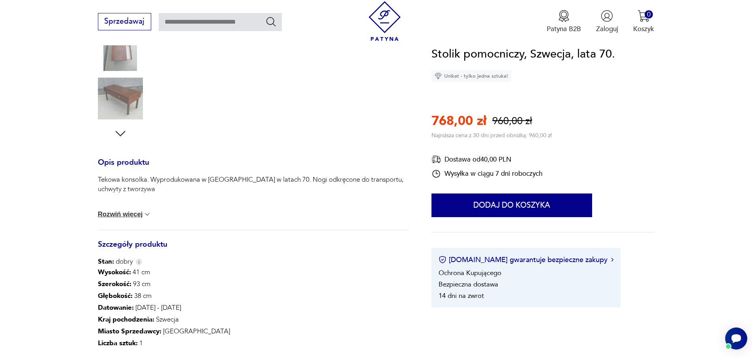
scroll to position [39, 0]
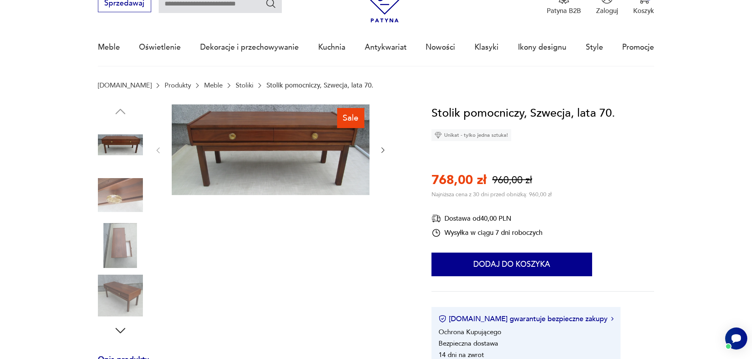
click at [381, 150] on icon "button" at bounding box center [383, 150] width 8 height 8
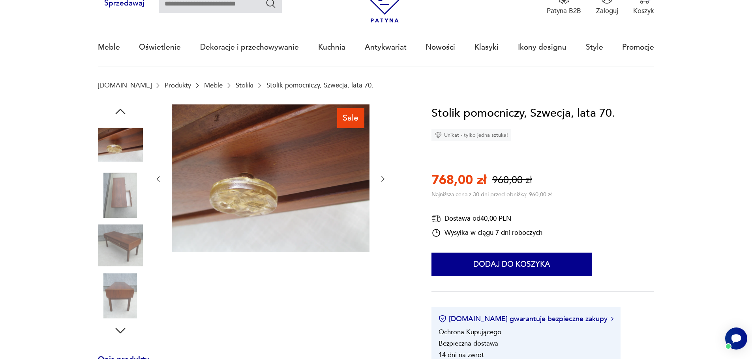
click at [381, 150] on div at bounding box center [270, 180] width 233 height 150
click at [379, 183] on icon "button" at bounding box center [383, 179] width 8 height 8
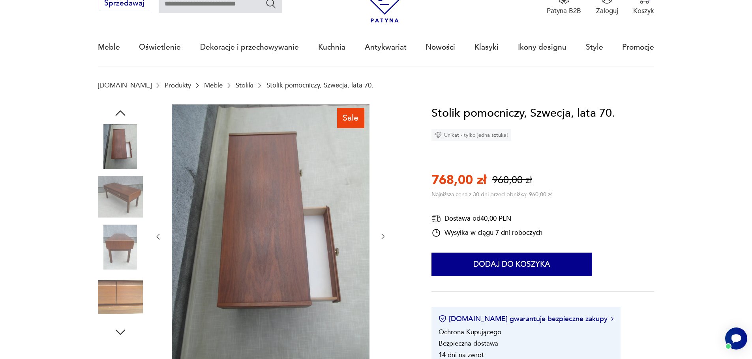
click at [384, 236] on icon "button" at bounding box center [383, 237] width 8 height 8
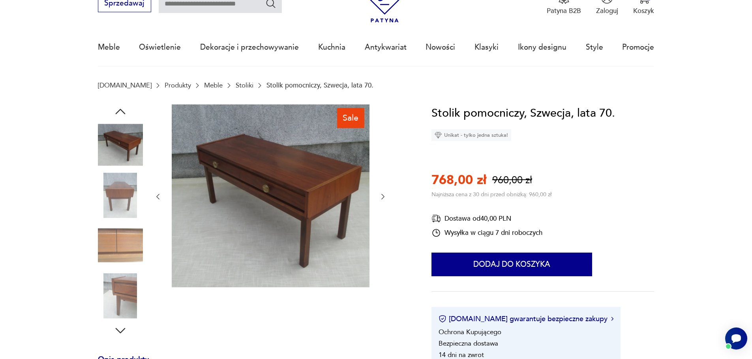
click at [383, 199] on icon "button" at bounding box center [383, 197] width 8 height 8
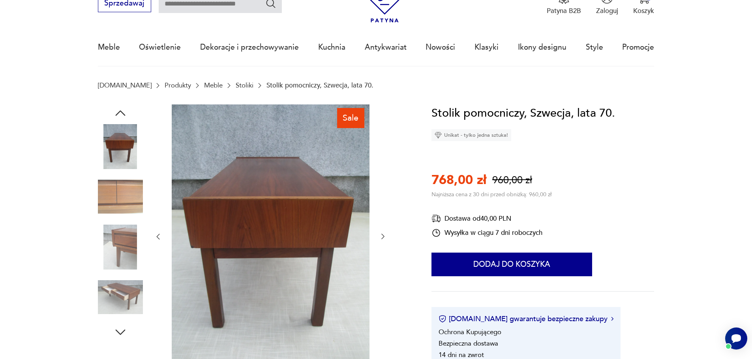
click at [383, 199] on div at bounding box center [270, 237] width 233 height 265
click at [380, 236] on icon "button" at bounding box center [383, 237] width 8 height 8
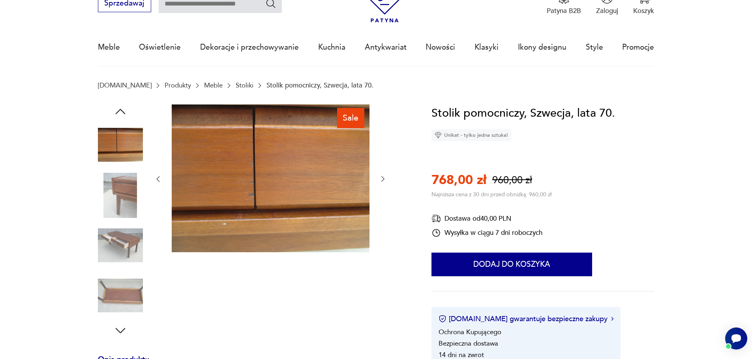
click at [380, 236] on div at bounding box center [270, 180] width 233 height 150
click at [384, 182] on icon "button" at bounding box center [383, 179] width 8 height 8
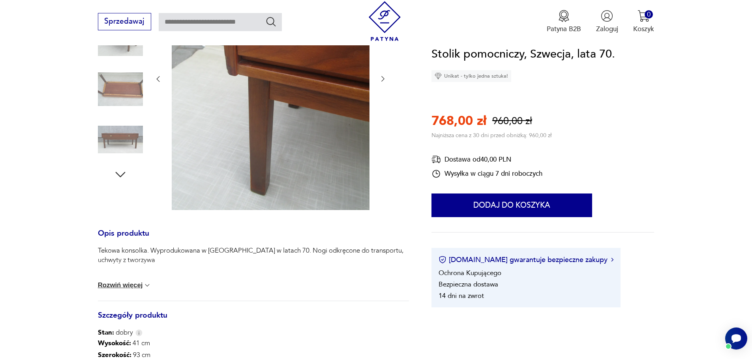
scroll to position [276, 0]
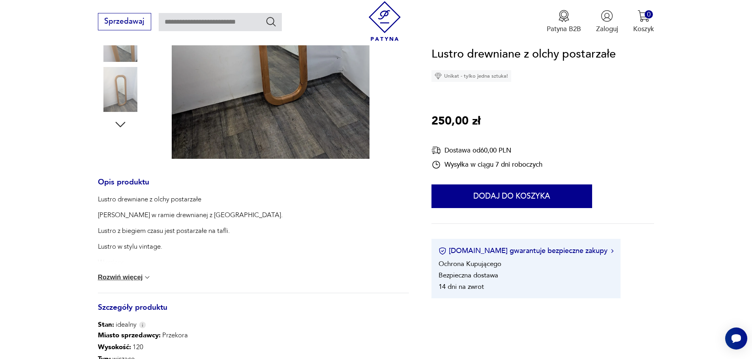
scroll to position [316, 0]
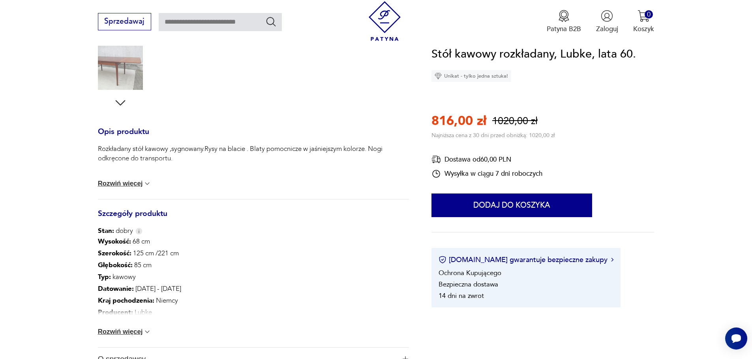
scroll to position [276, 0]
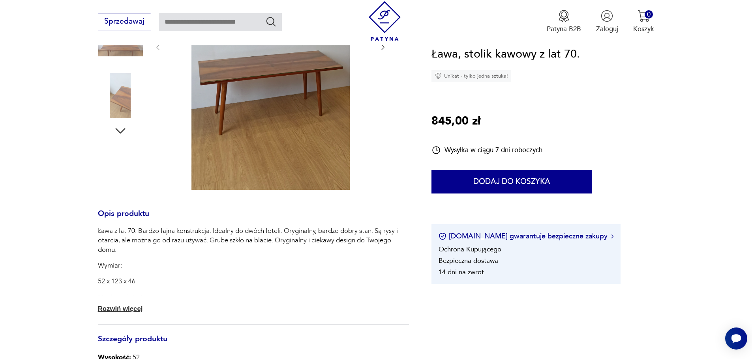
scroll to position [316, 0]
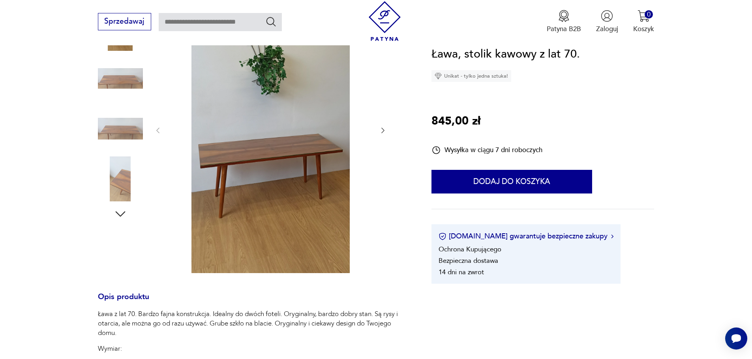
click at [380, 130] on icon "button" at bounding box center [383, 131] width 8 height 8
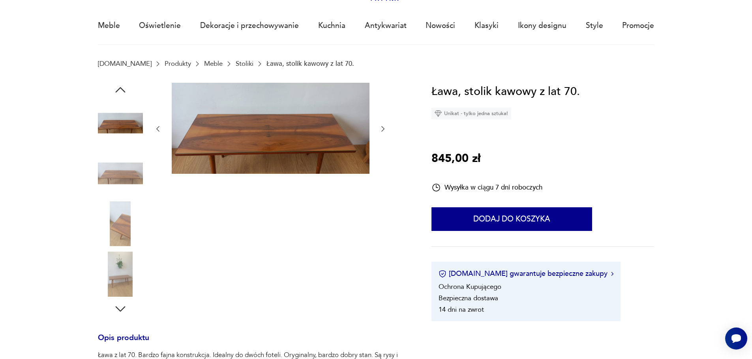
scroll to position [60, 0]
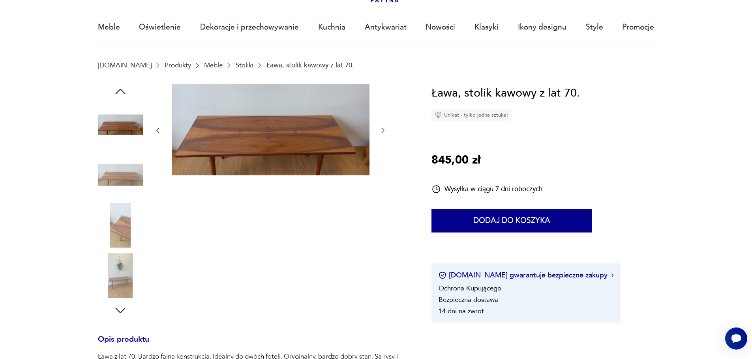
click at [382, 131] on icon "button" at bounding box center [383, 131] width 8 height 8
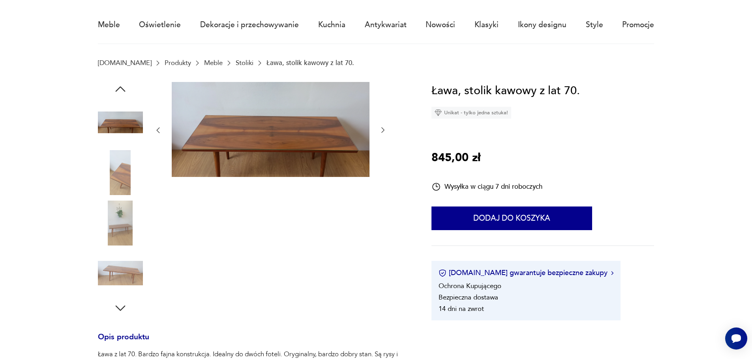
click at [382, 131] on icon "button" at bounding box center [383, 130] width 8 height 8
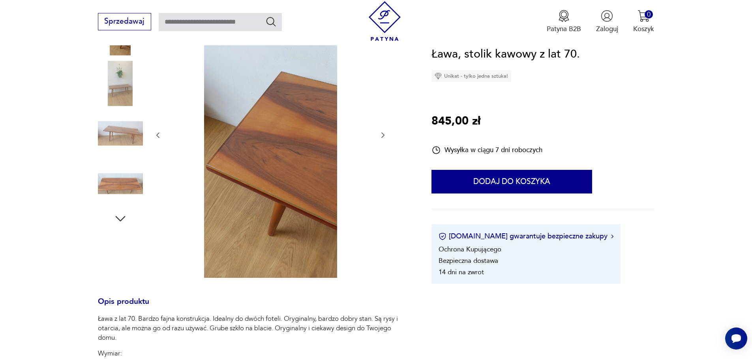
scroll to position [158, 0]
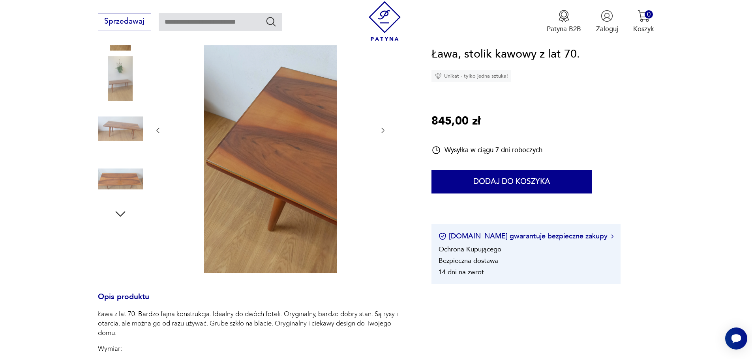
click at [380, 133] on icon "button" at bounding box center [383, 131] width 8 height 8
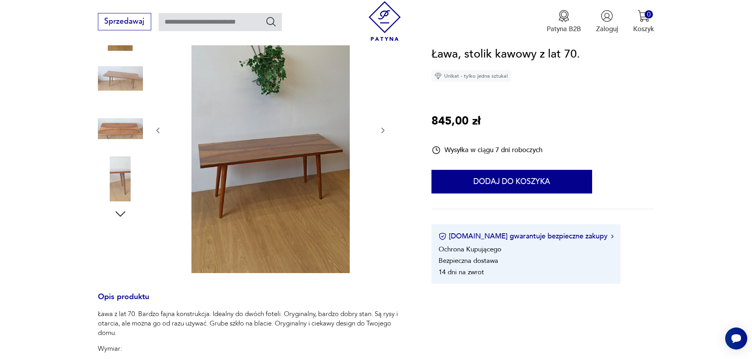
click at [380, 133] on icon "button" at bounding box center [383, 131] width 8 height 8
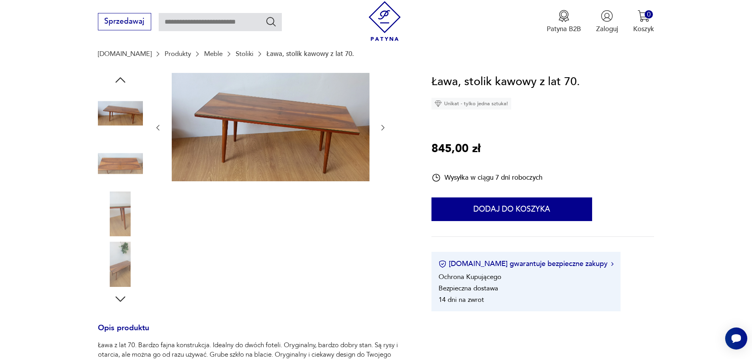
scroll to position [68, 0]
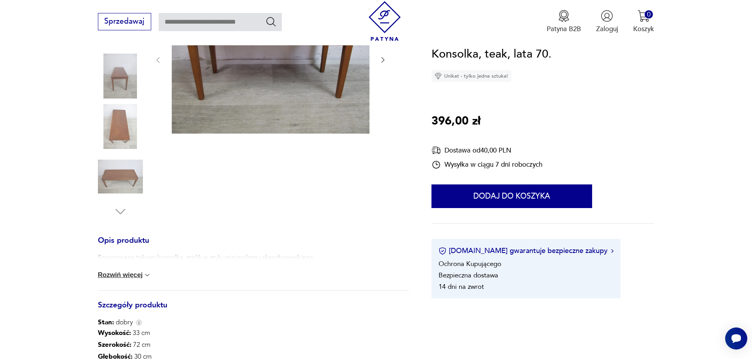
scroll to position [237, 0]
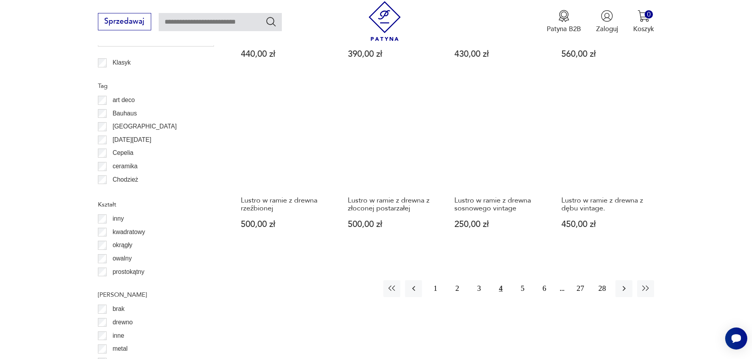
scroll to position [894, 0]
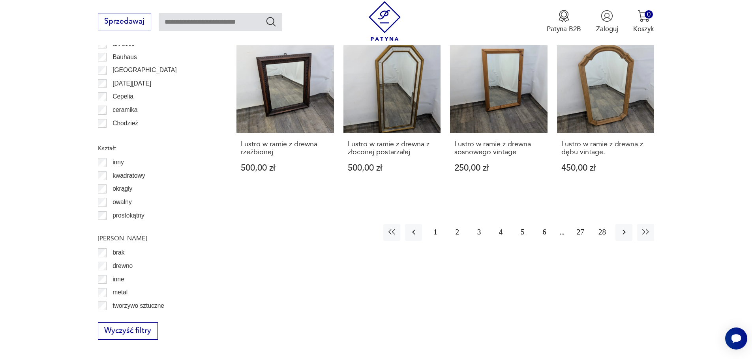
click at [523, 231] on button "5" at bounding box center [522, 232] width 17 height 17
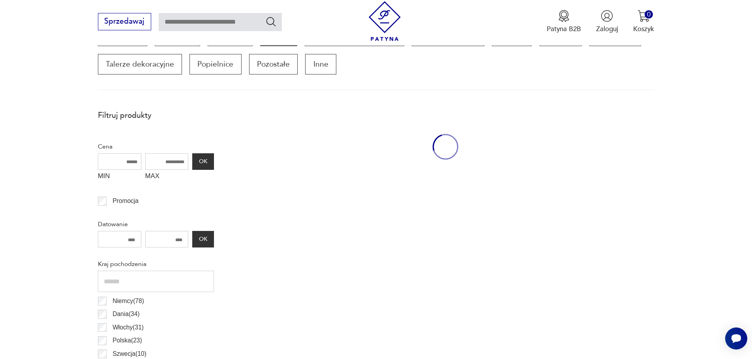
scroll to position [263, 0]
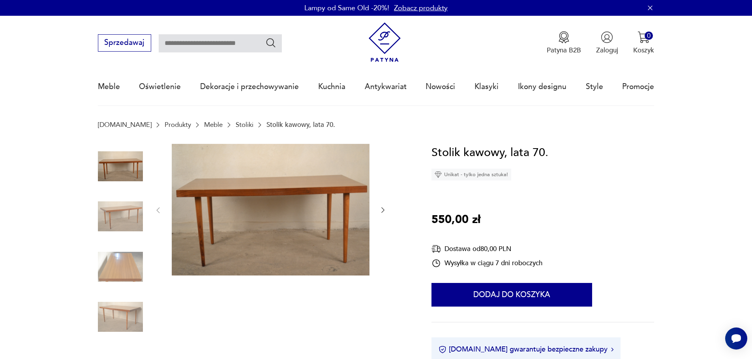
click at [129, 270] on img at bounding box center [120, 267] width 45 height 45
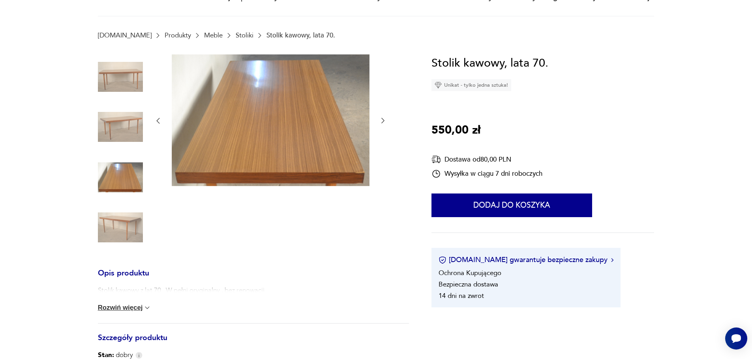
scroll to position [158, 0]
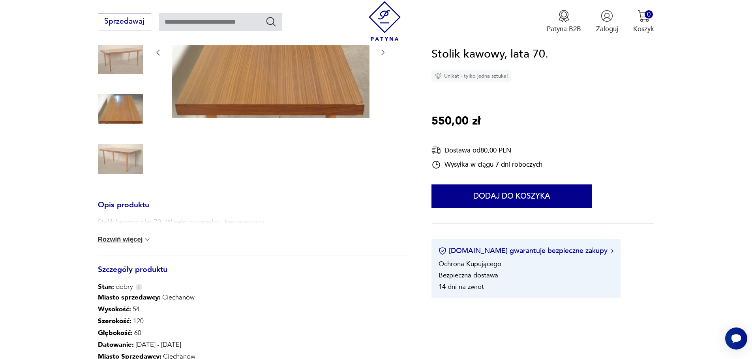
click at [127, 232] on div "Stolik kawowy z lat 70 . W pełni oryginalny , bez renowacji . Rozwiń więcej" at bounding box center [253, 236] width 311 height 37
click at [133, 241] on button "Rozwiń więcej" at bounding box center [125, 240] width 54 height 8
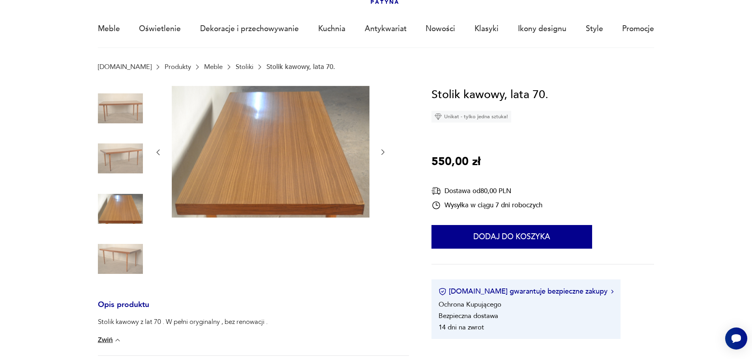
scroll to position [0, 0]
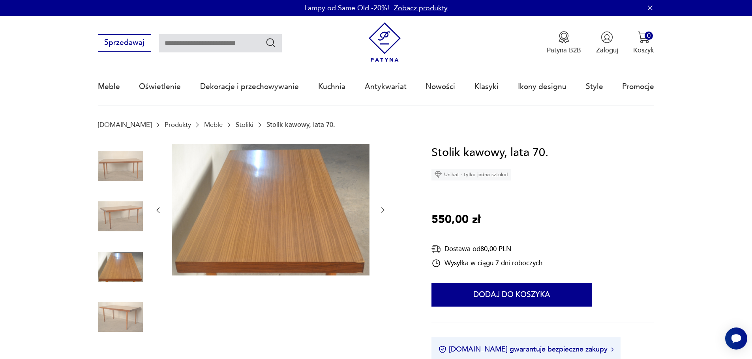
click at [379, 211] on icon "button" at bounding box center [383, 210] width 8 height 8
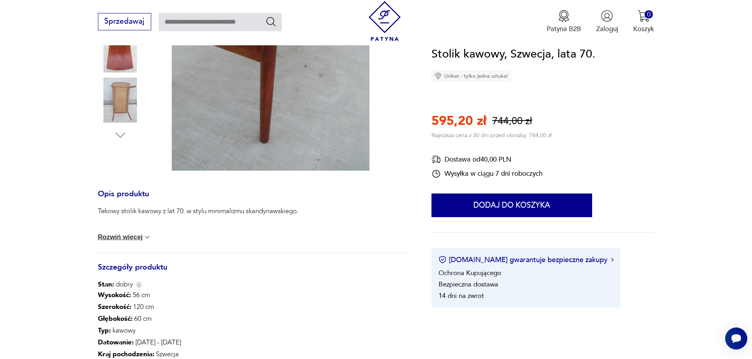
scroll to position [316, 0]
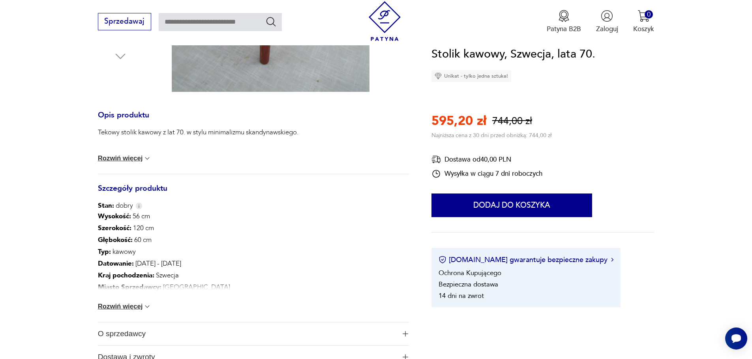
click at [110, 307] on button "Rozwiń więcej" at bounding box center [125, 307] width 54 height 8
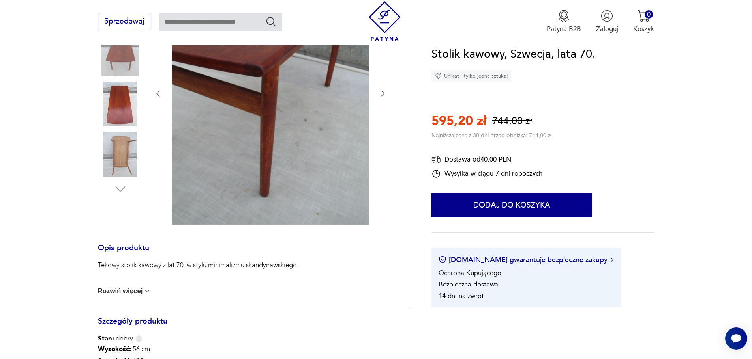
scroll to position [158, 0]
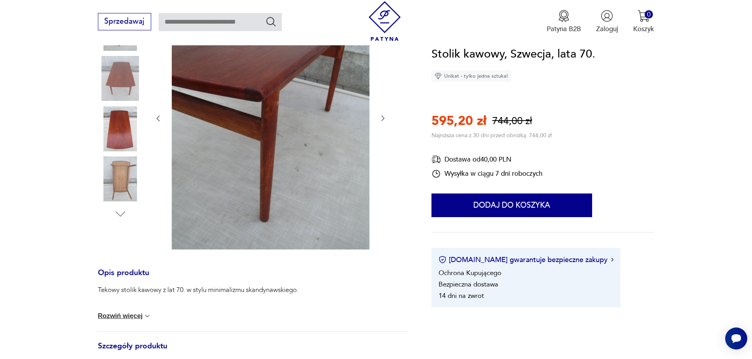
click at [120, 72] on img at bounding box center [120, 78] width 45 height 45
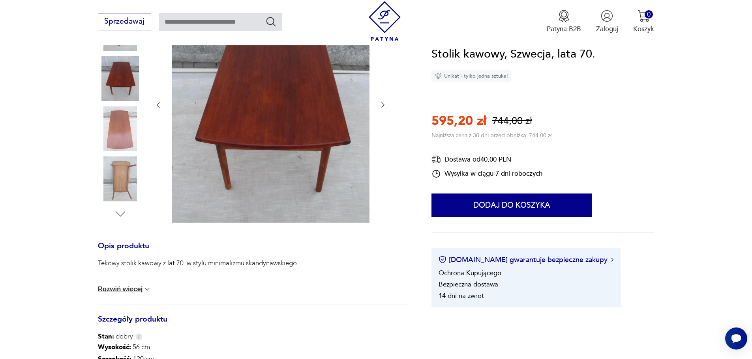
click at [380, 106] on icon "button" at bounding box center [383, 105] width 8 height 8
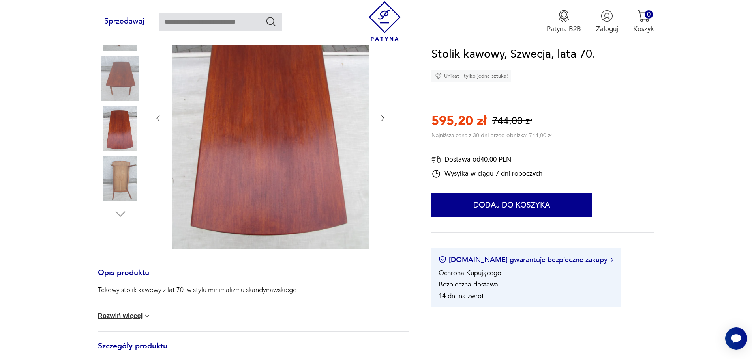
click at [382, 106] on div at bounding box center [270, 118] width 233 height 265
click at [383, 122] on icon "button" at bounding box center [383, 118] width 8 height 8
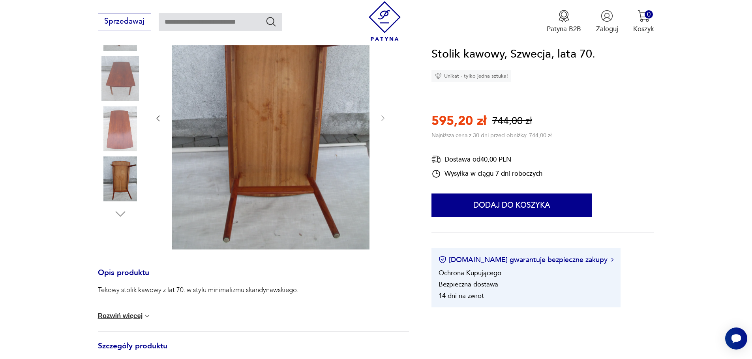
click at [131, 312] on div "Tekowy stolik kawowy z lat 70. w stylu minimalizmu skandynawskiego. Transport z…" at bounding box center [253, 309] width 311 height 46
click at [131, 314] on button "Rozwiń więcej" at bounding box center [125, 317] width 54 height 8
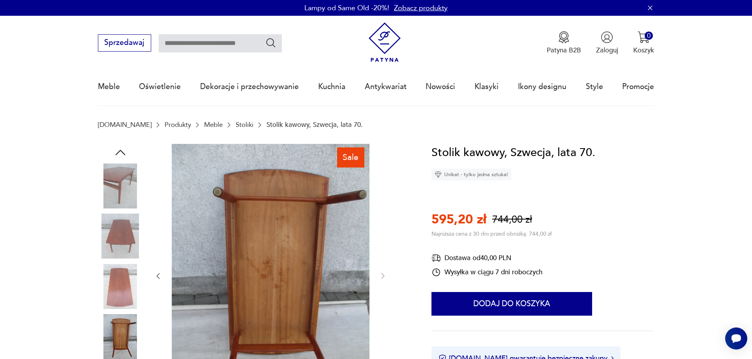
click at [112, 178] on img at bounding box center [120, 186] width 45 height 45
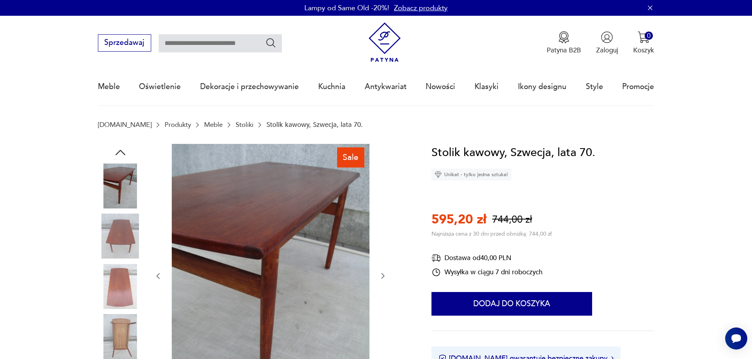
click at [128, 229] on img at bounding box center [120, 236] width 45 height 45
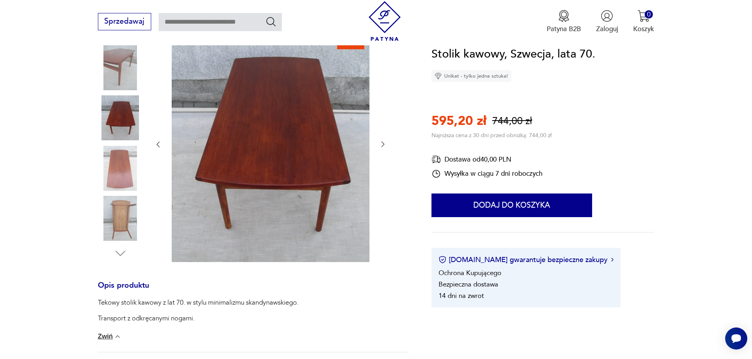
scroll to position [276, 0]
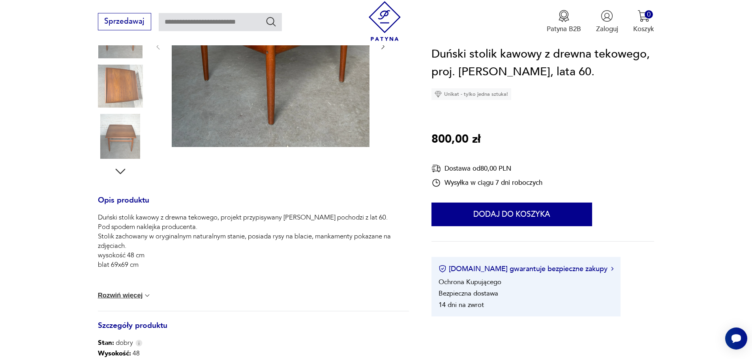
scroll to position [276, 0]
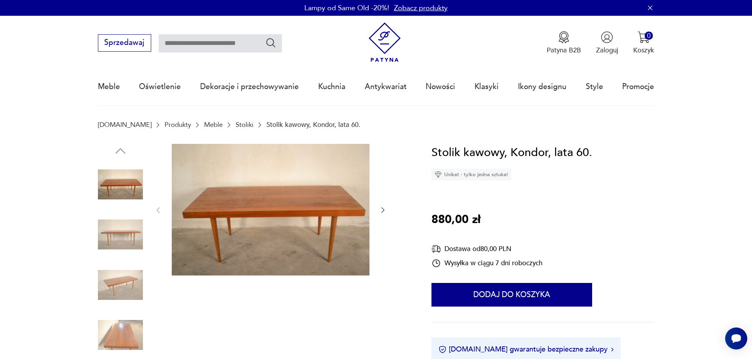
click at [382, 212] on icon "button" at bounding box center [383, 210] width 8 height 8
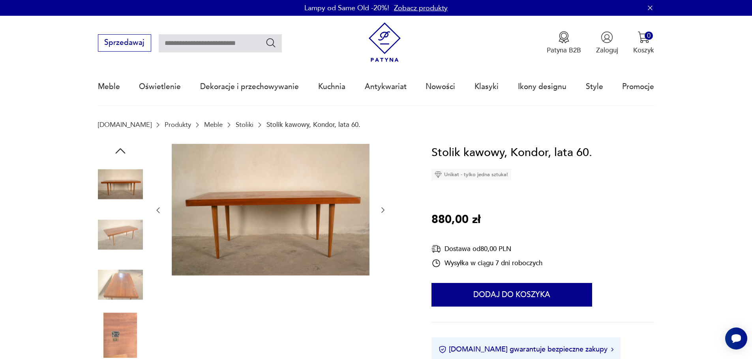
click at [382, 212] on icon "button" at bounding box center [383, 210] width 8 height 8
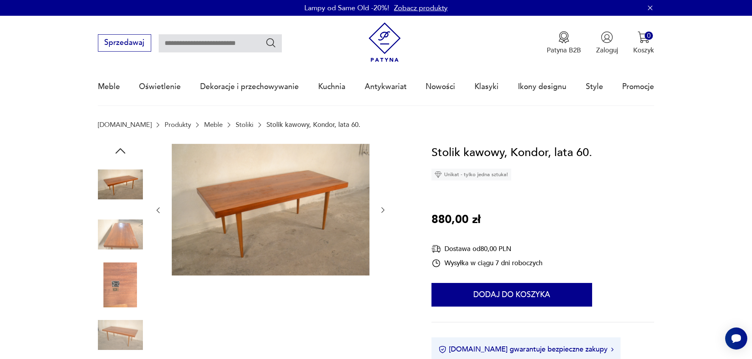
click at [382, 212] on icon "button" at bounding box center [383, 210] width 8 height 8
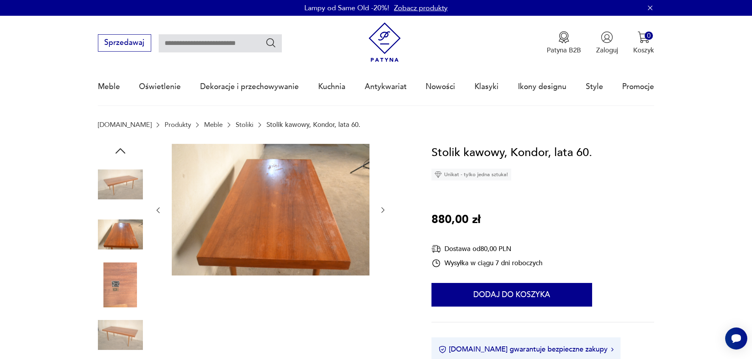
click at [382, 212] on icon "button" at bounding box center [383, 210] width 8 height 8
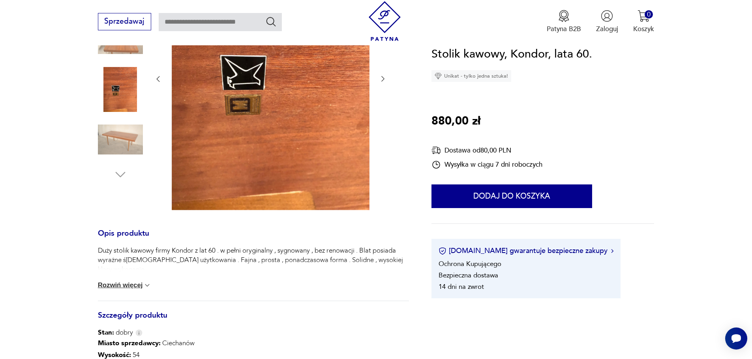
scroll to position [316, 0]
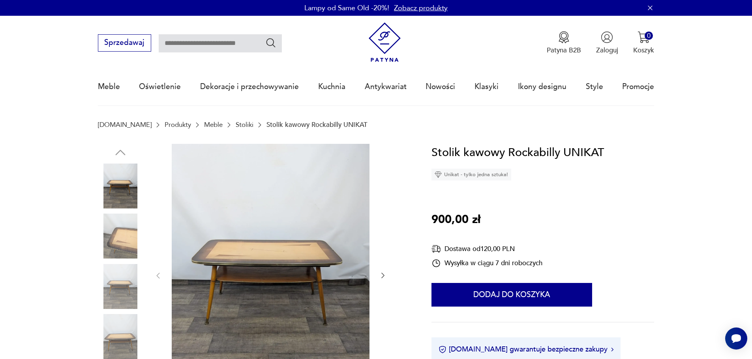
click at [377, 276] on div at bounding box center [270, 276] width 233 height 264
click at [382, 276] on icon "button" at bounding box center [383, 276] width 8 height 8
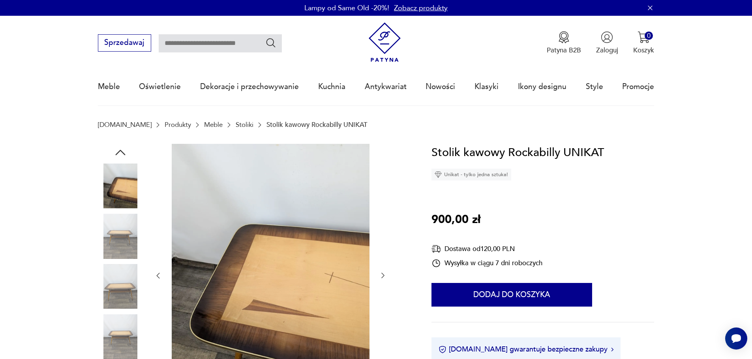
click at [382, 276] on icon "button" at bounding box center [383, 276] width 8 height 8
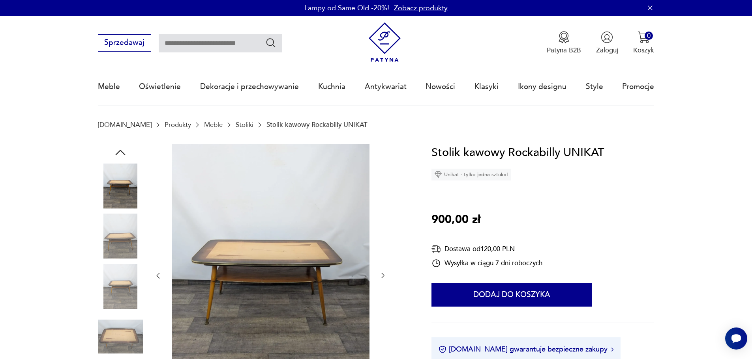
click at [382, 276] on icon "button" at bounding box center [383, 276] width 8 height 8
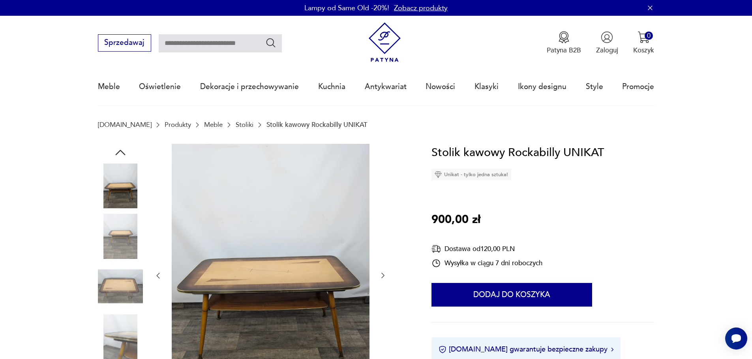
click at [382, 276] on icon "button" at bounding box center [383, 276] width 8 height 8
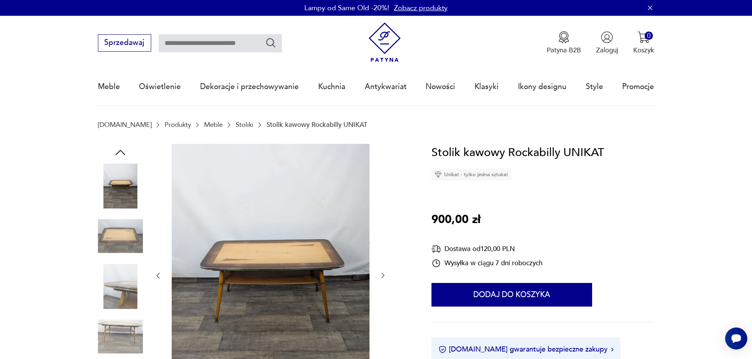
click at [382, 276] on icon "button" at bounding box center [383, 276] width 8 height 8
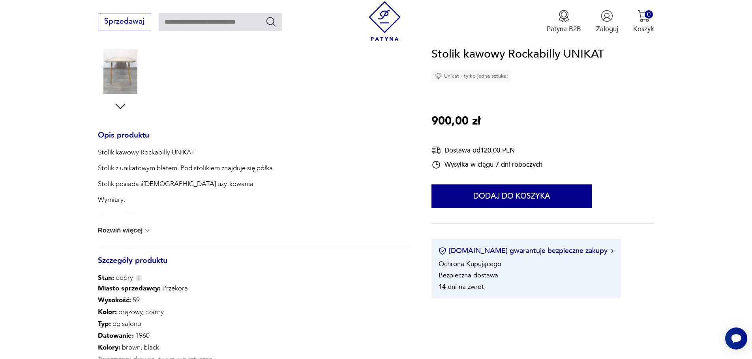
scroll to position [316, 0]
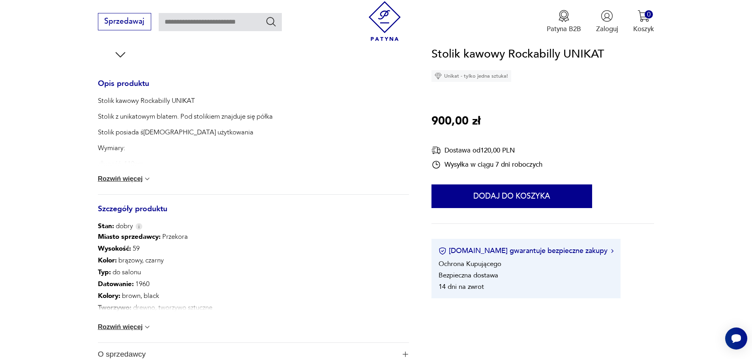
click at [131, 328] on button "Rozwiń więcej" at bounding box center [125, 328] width 54 height 8
